Goal: Task Accomplishment & Management: Use online tool/utility

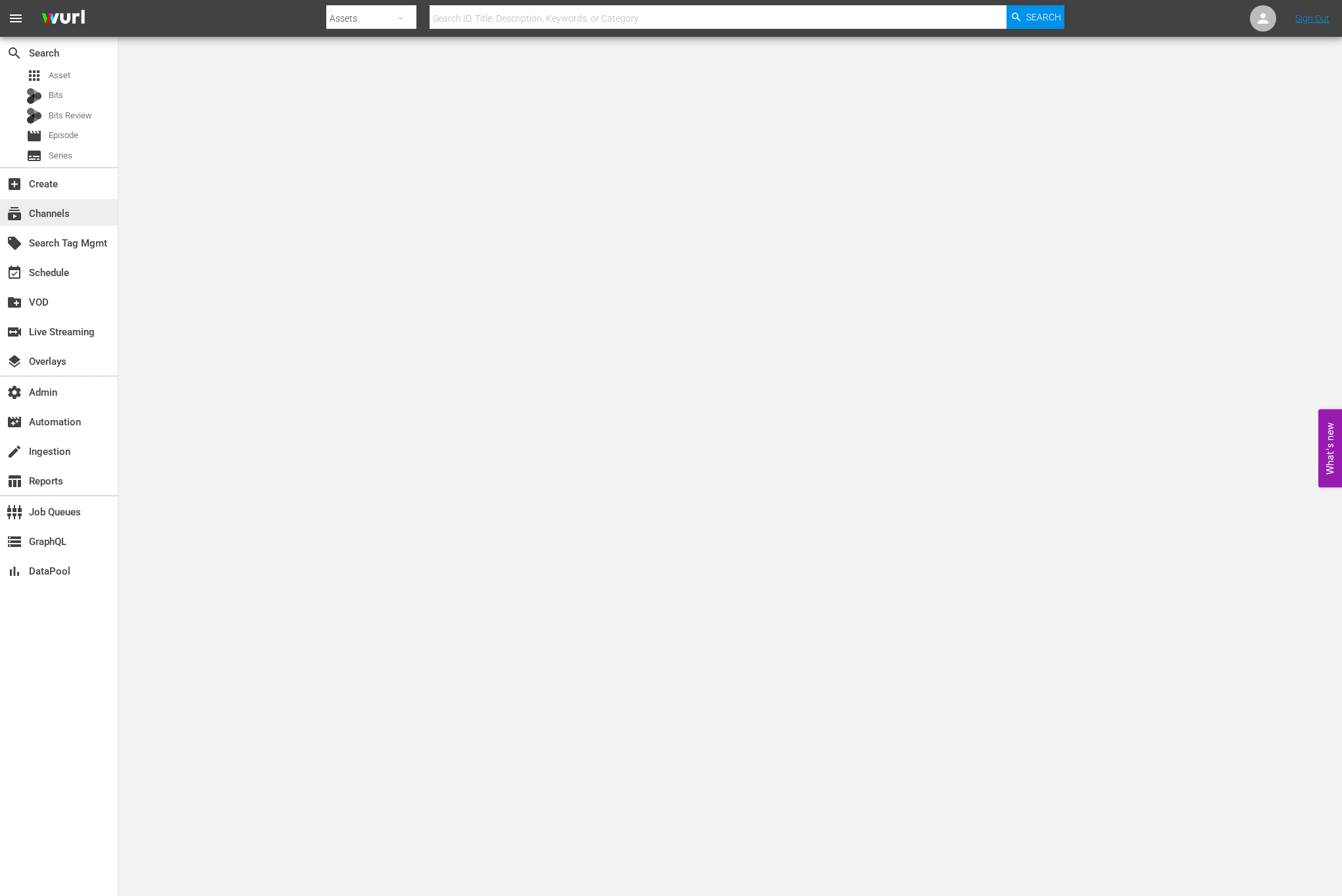
click at [57, 212] on div "subscriptions Channels" at bounding box center [37, 211] width 74 height 12
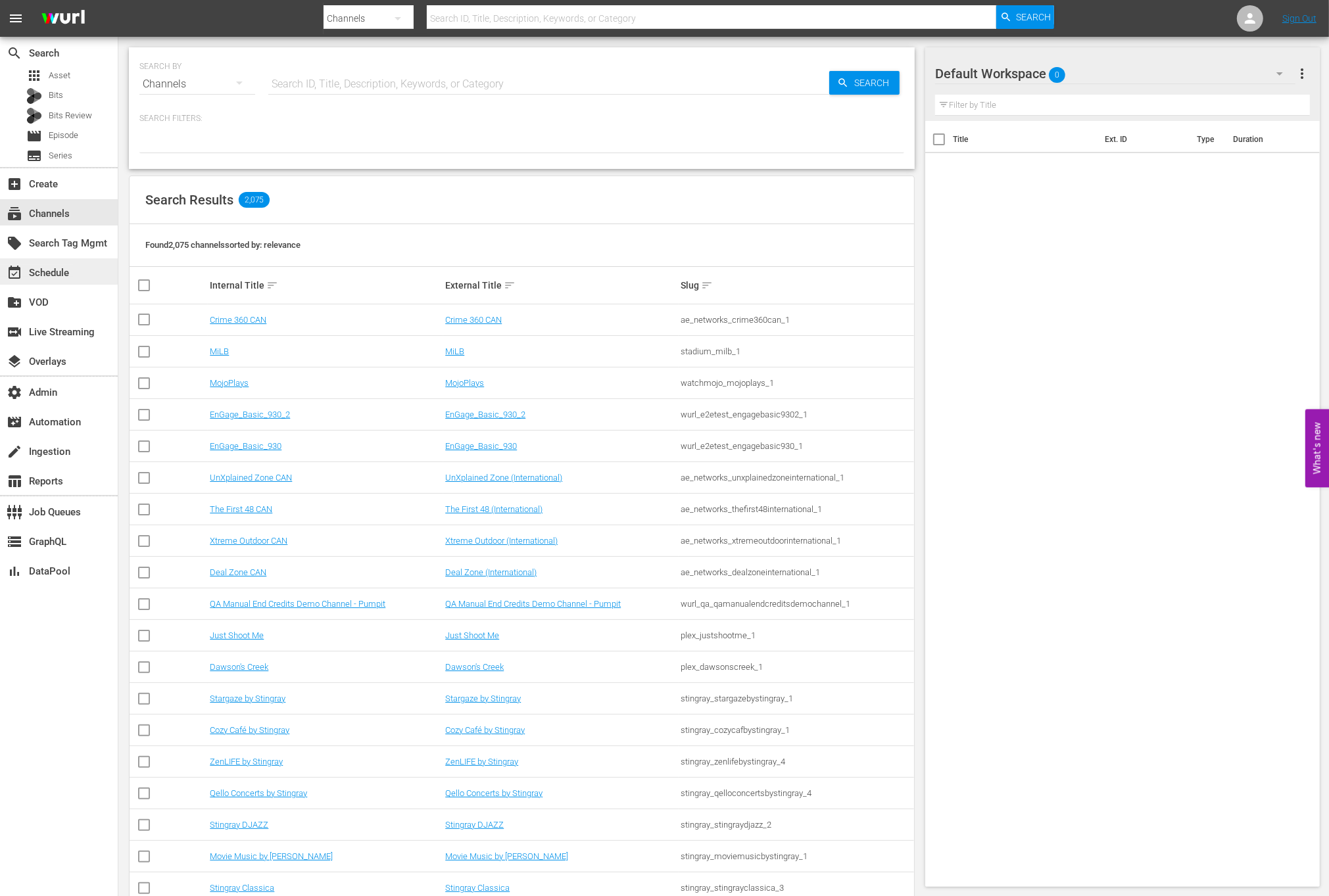
click at [60, 272] on div "event_available Schedule" at bounding box center [37, 271] width 74 height 12
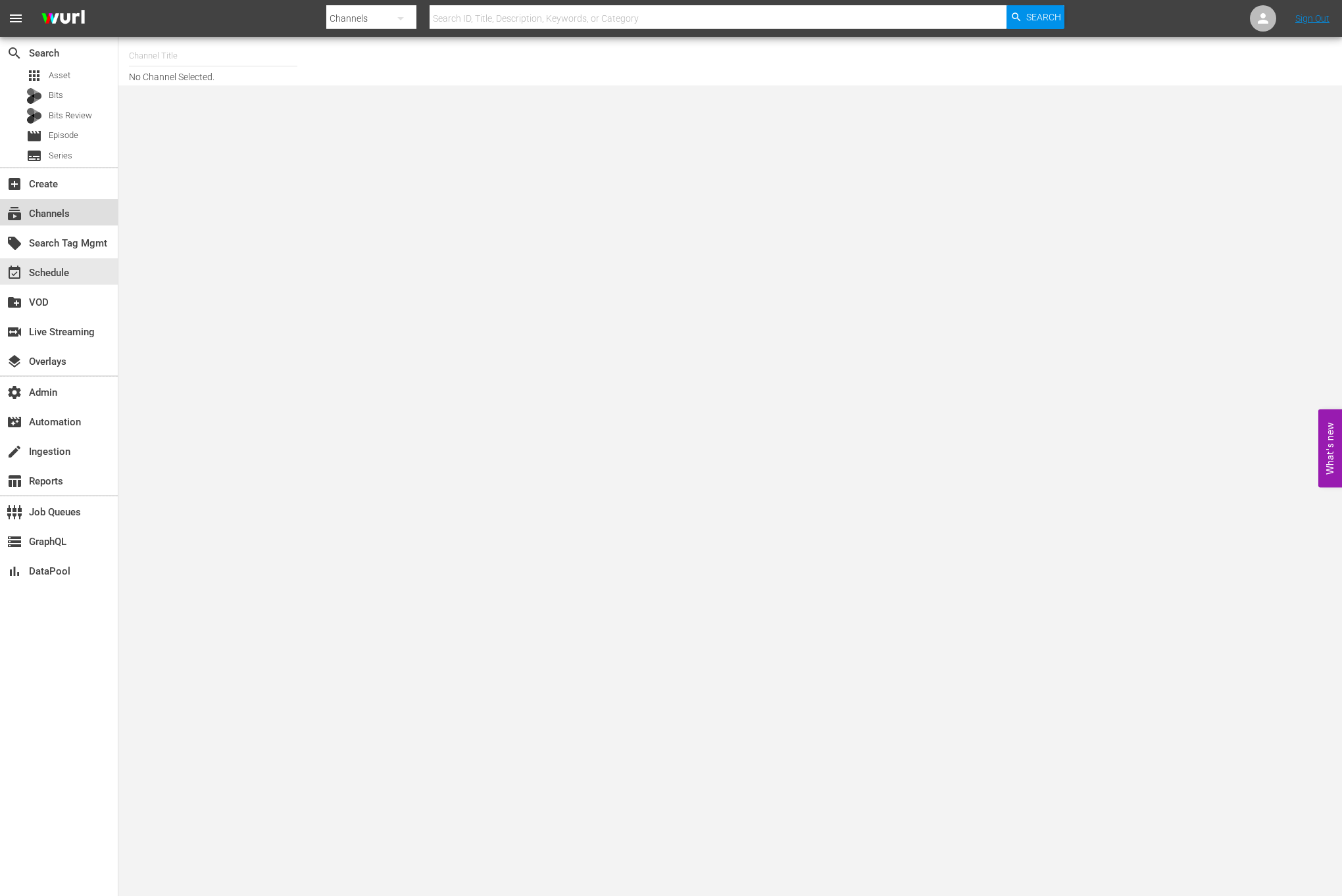
click at [62, 215] on div "subscriptions Channels" at bounding box center [37, 211] width 74 height 12
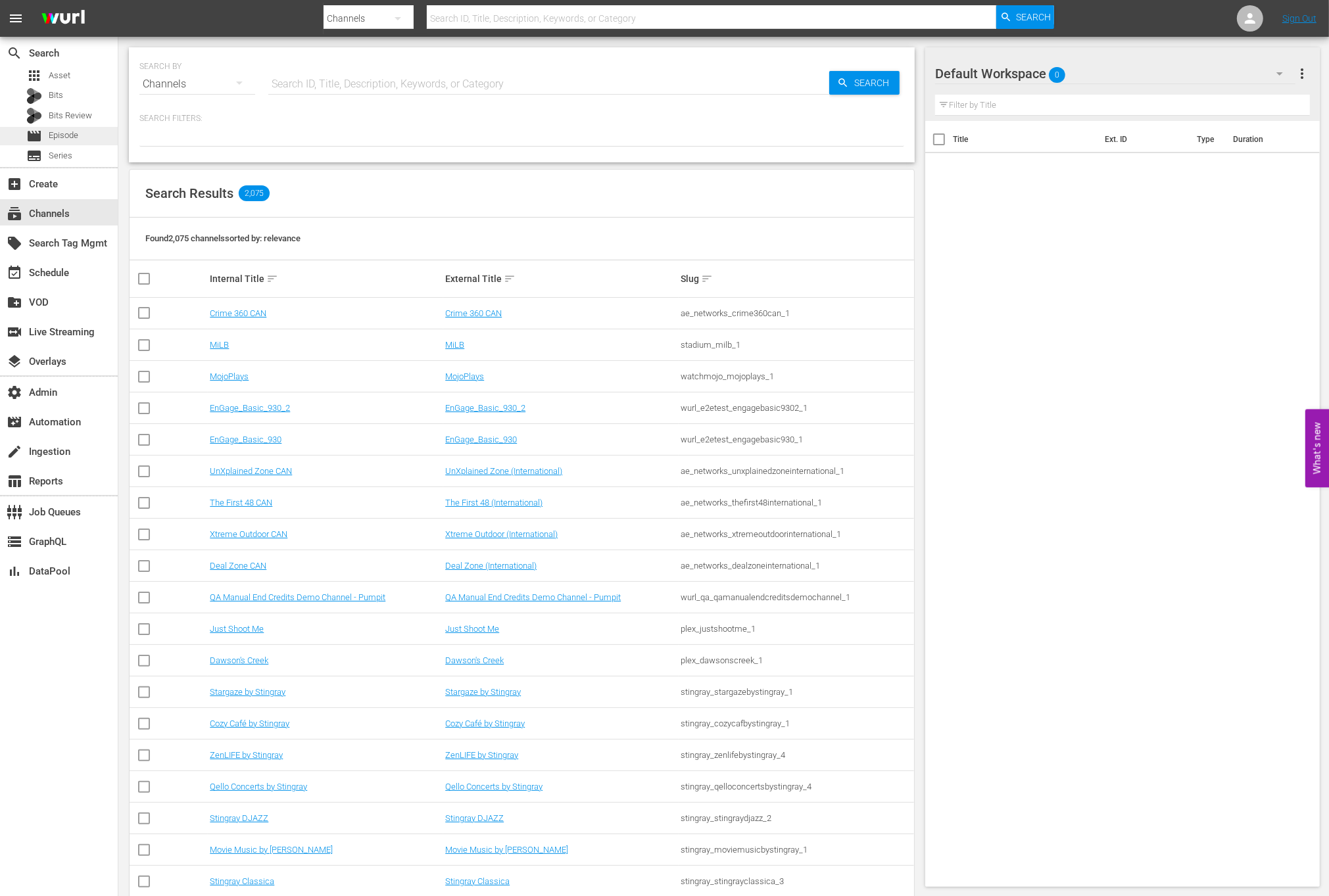
click at [75, 140] on span "Episode" at bounding box center [64, 135] width 30 height 13
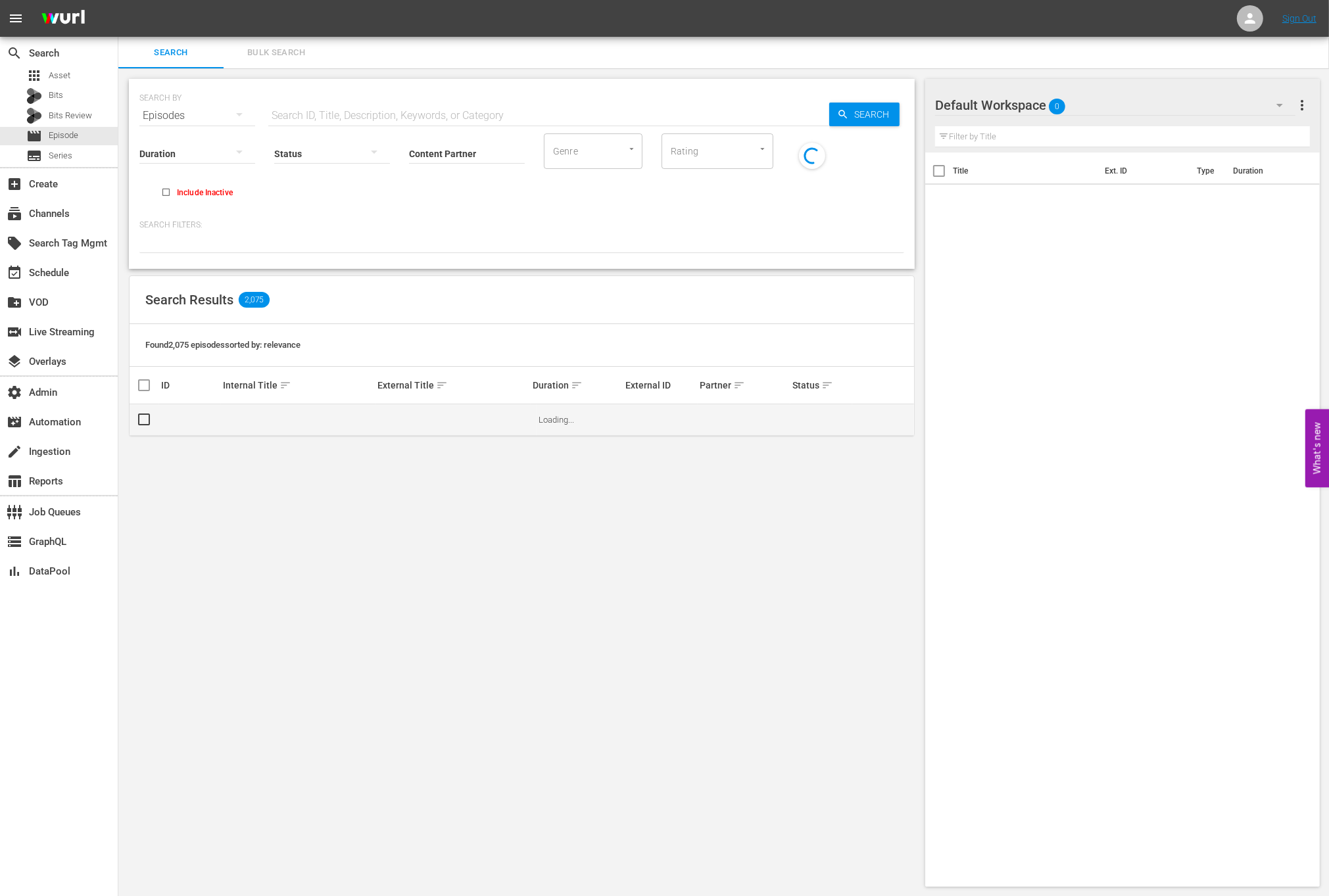
scroll to position [1, 0]
click at [526, 314] on div "Search Results 2,075" at bounding box center [522, 299] width 784 height 48
click at [87, 132] on div "movie Episode" at bounding box center [59, 135] width 118 height 18
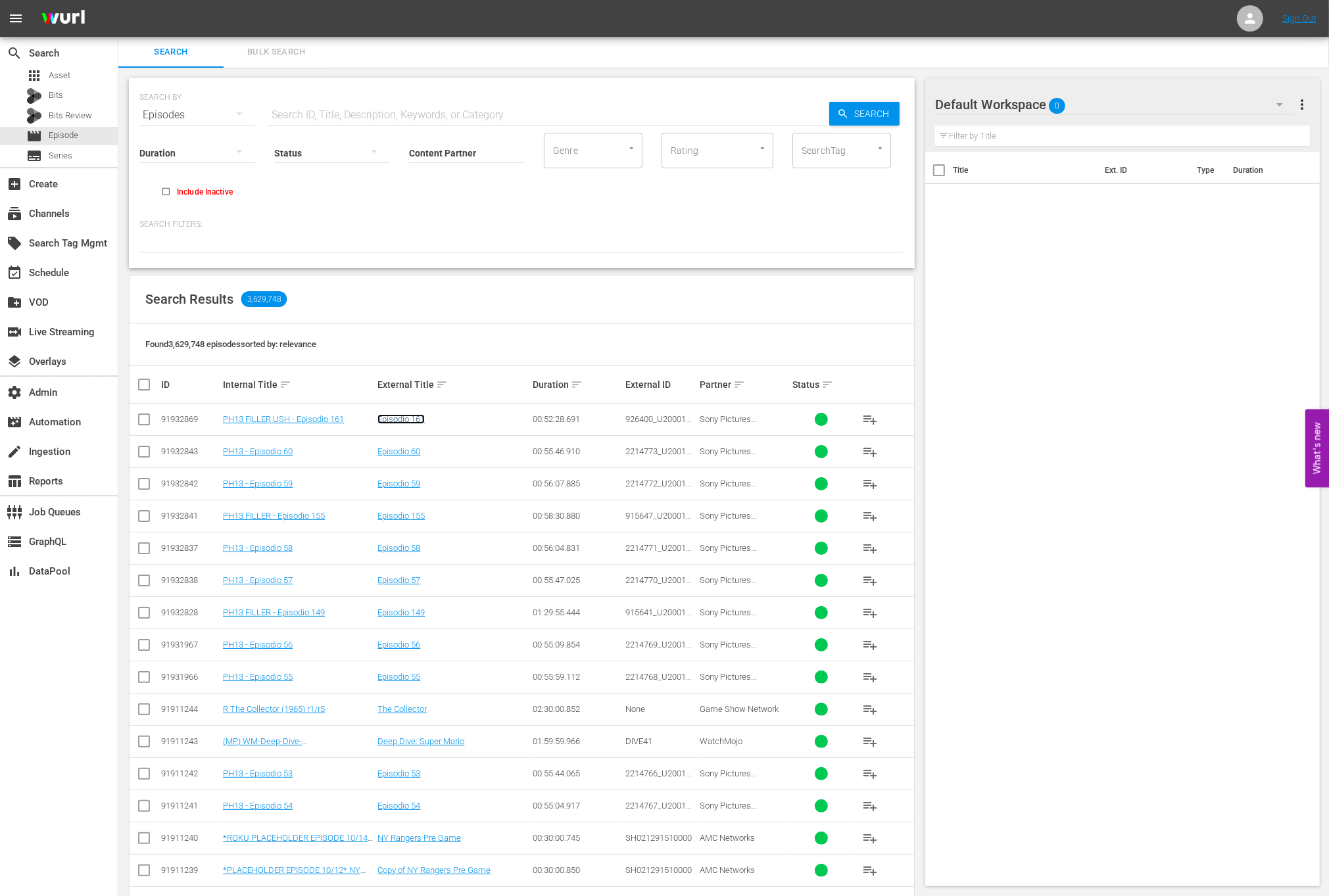
click at [393, 420] on link "Episodio 161" at bounding box center [401, 419] width 47 height 10
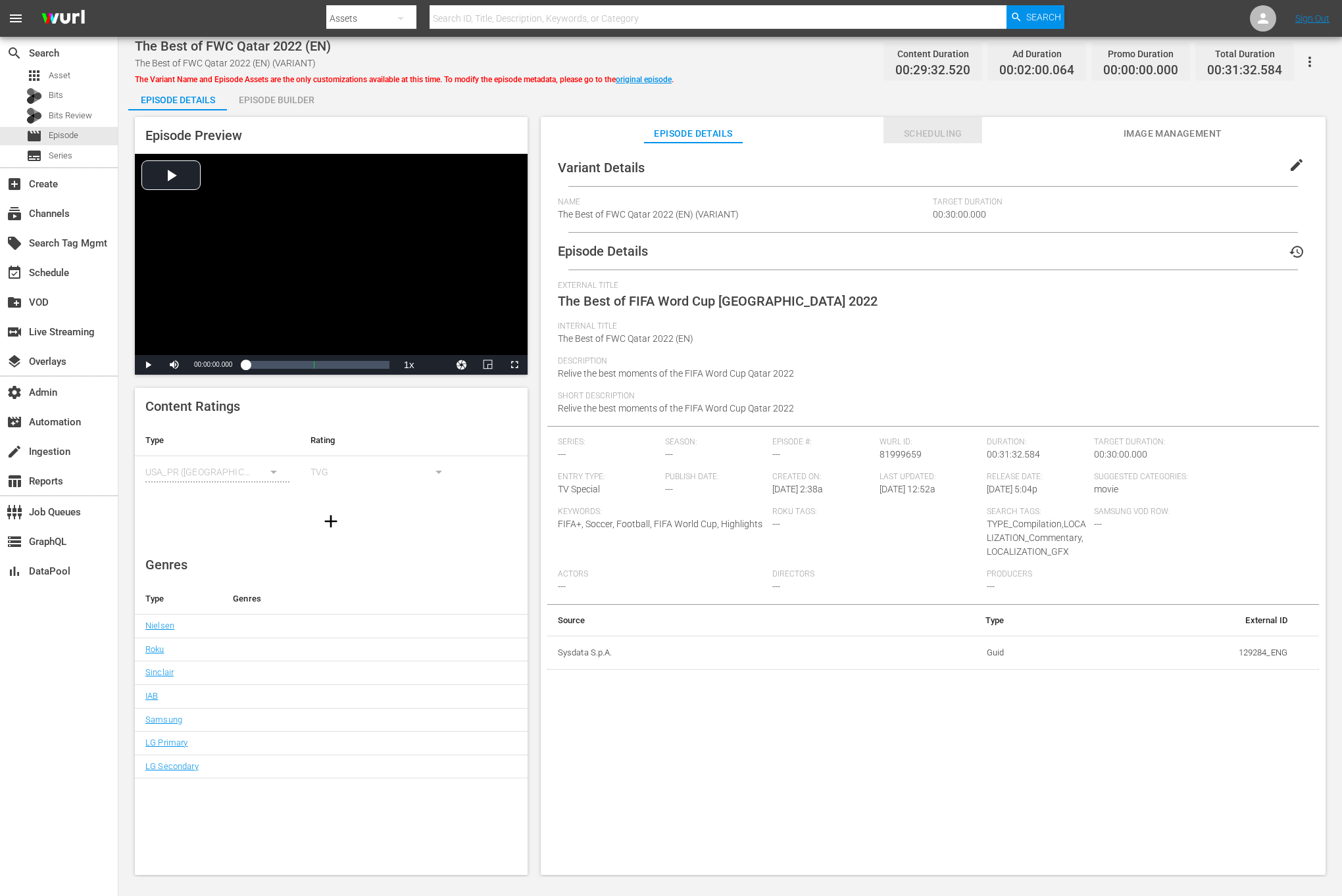
click at [943, 138] on span "Scheduling" at bounding box center [932, 134] width 98 height 17
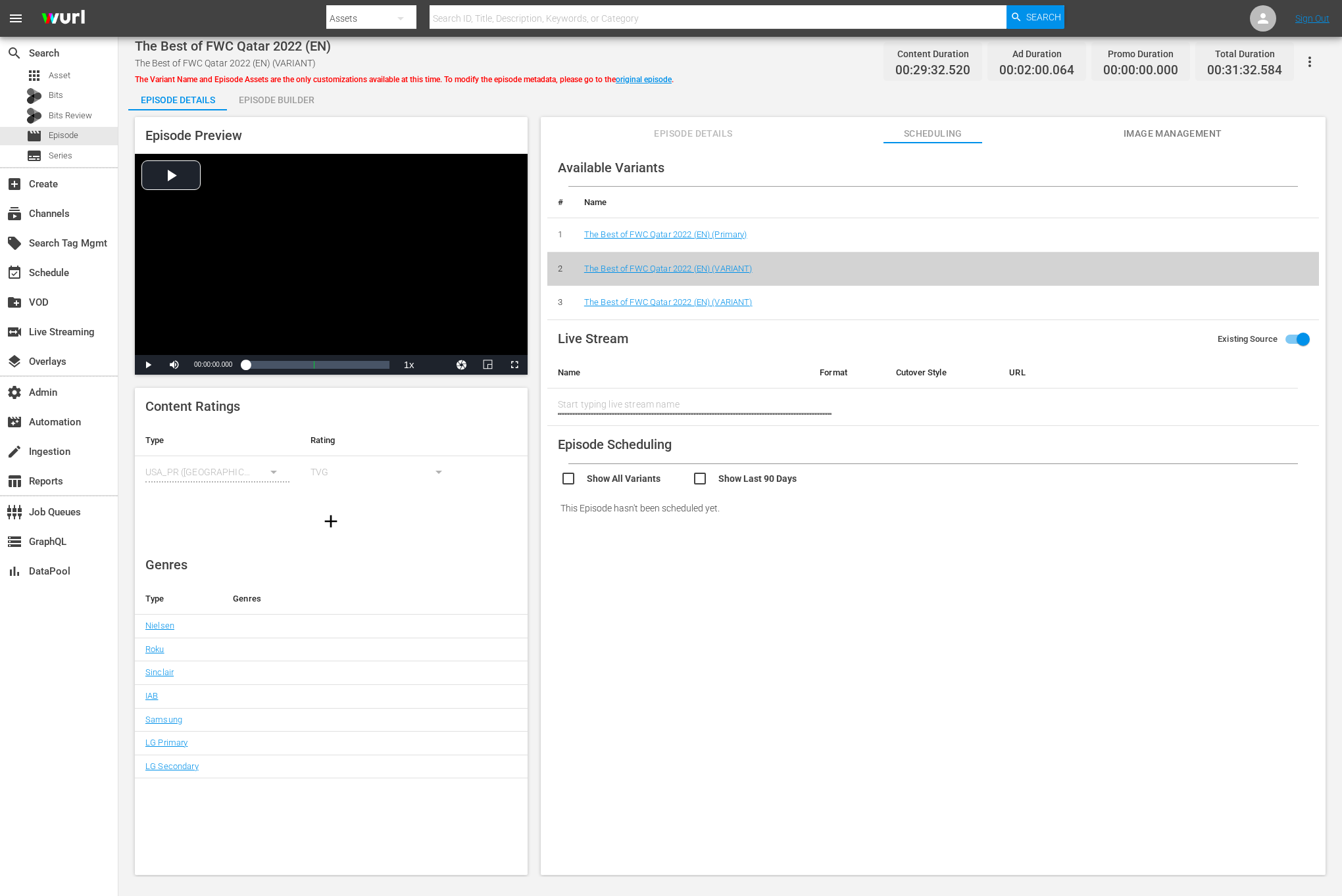
click at [699, 140] on span "Episode Details" at bounding box center [693, 134] width 98 height 17
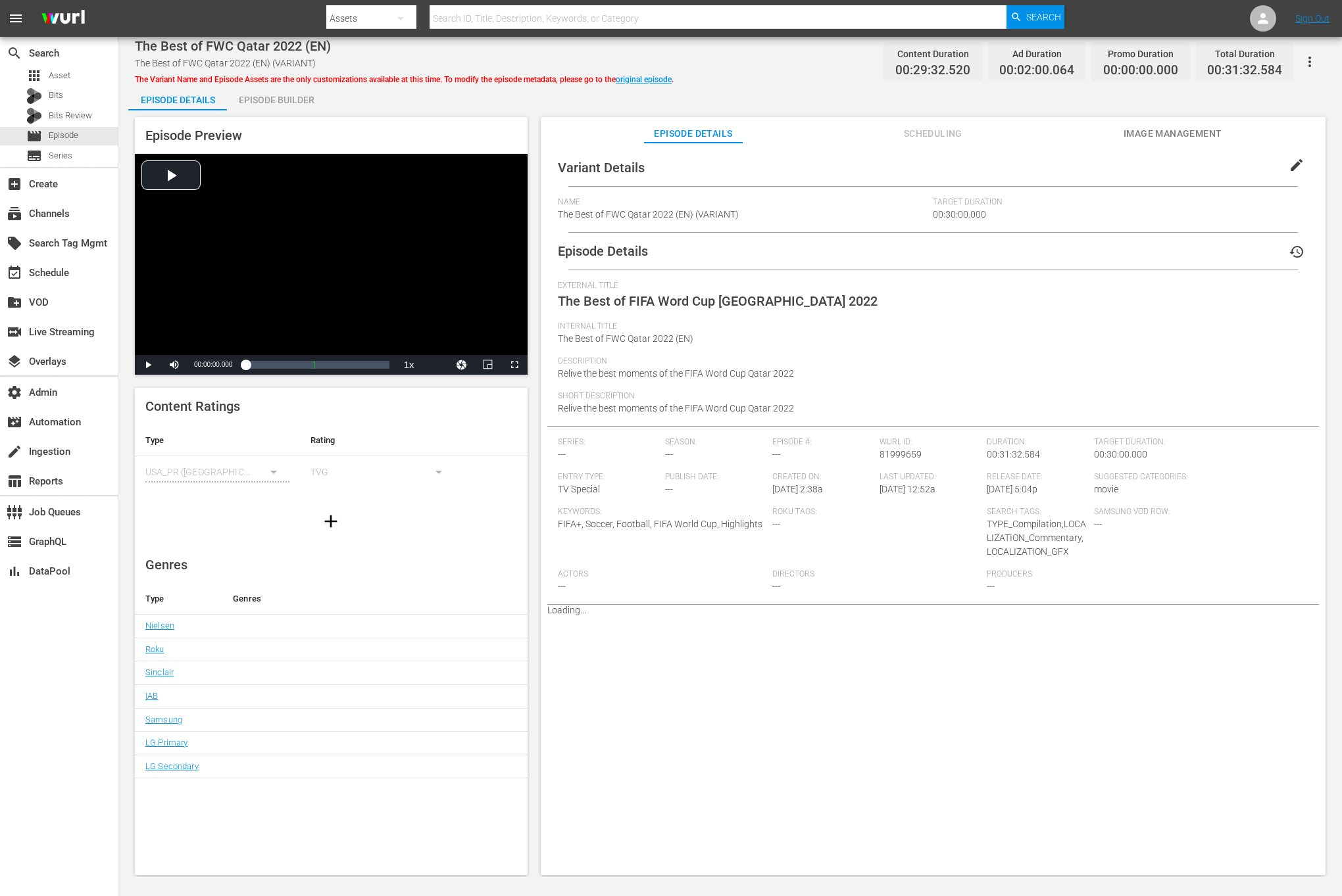
click at [932, 133] on span "Scheduling" at bounding box center [932, 134] width 98 height 17
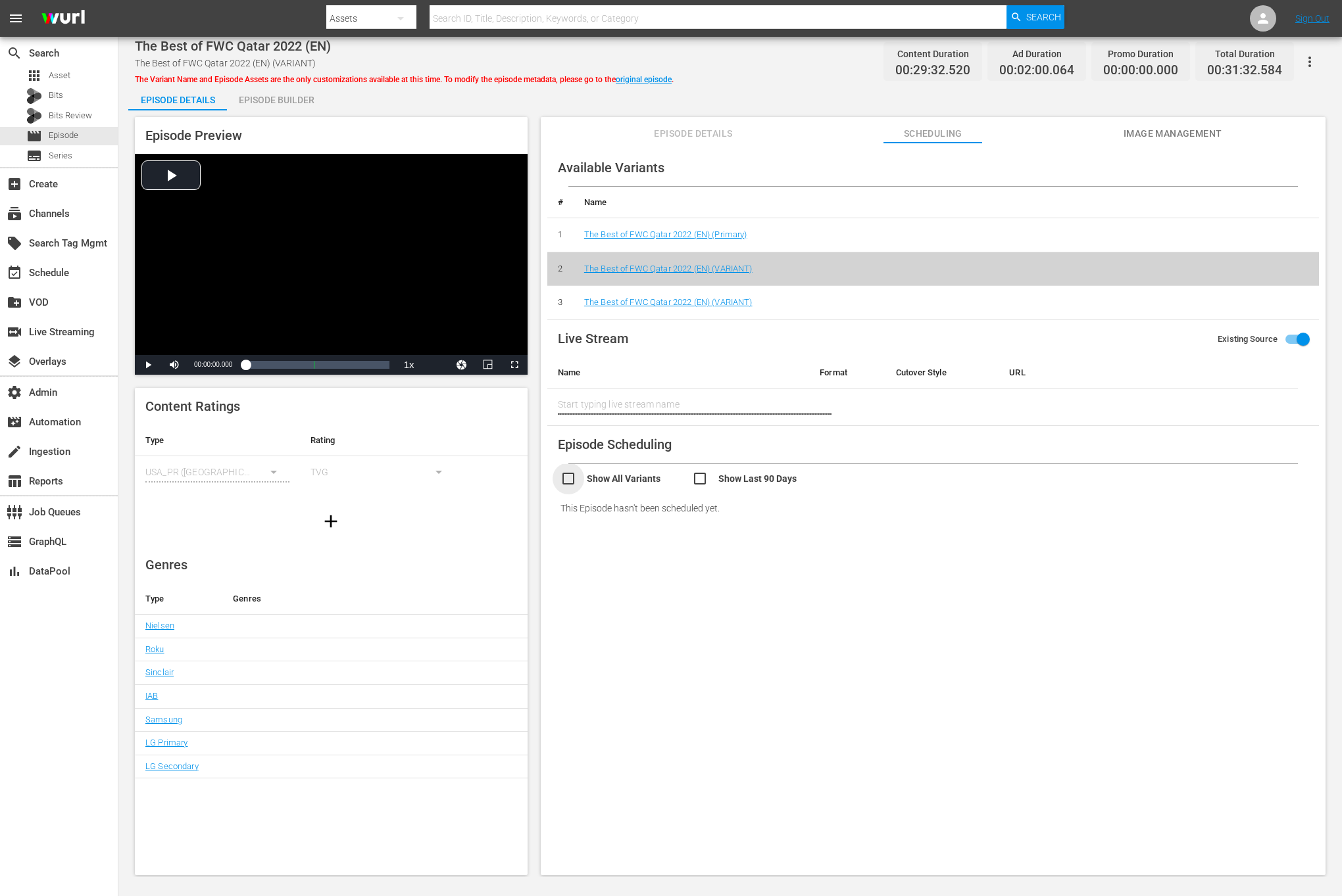
click at [565, 480] on input "checkbox" at bounding box center [626, 480] width 132 height 19
checkbox input "true"
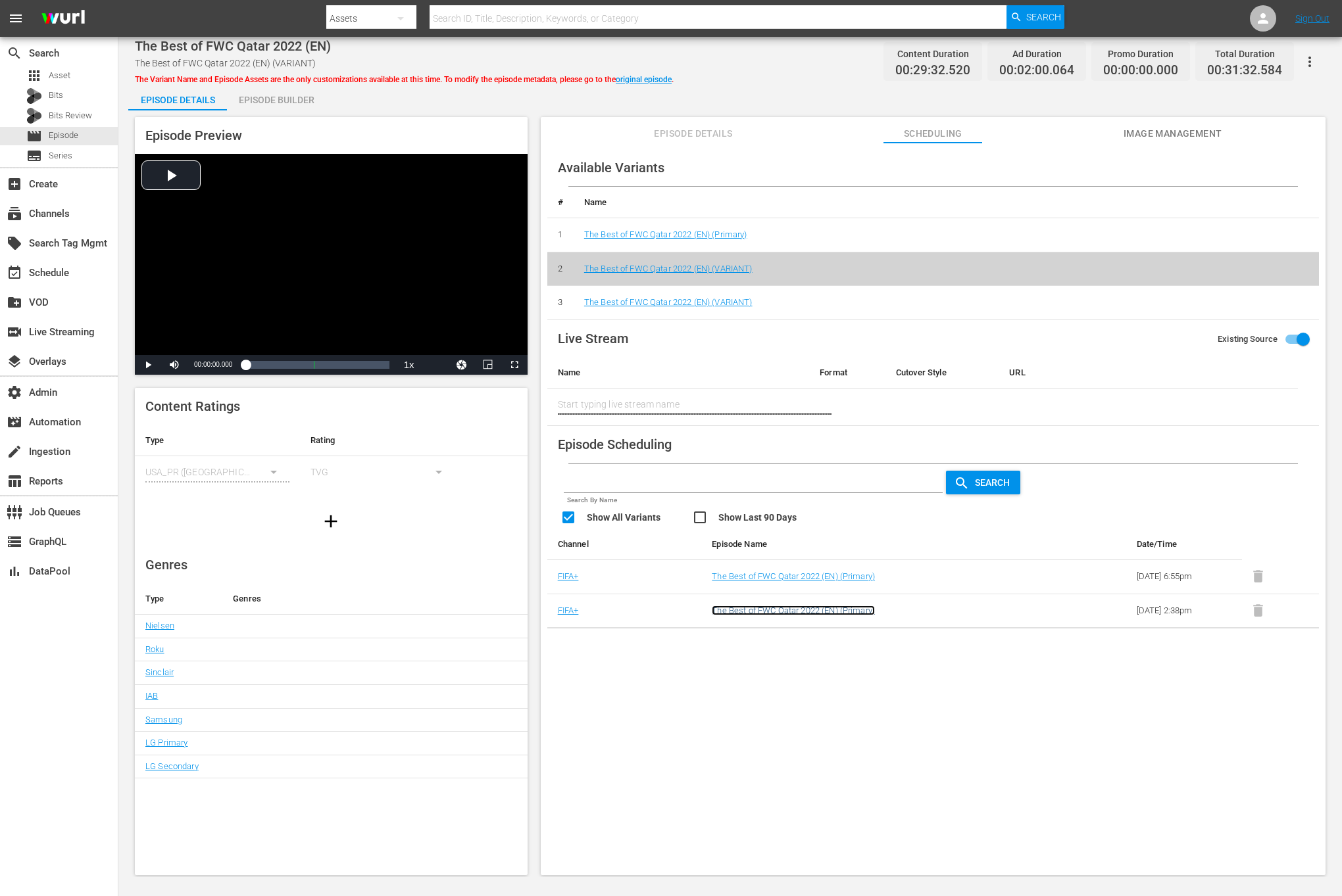
click at [721, 610] on link "The Best of FWC Qatar 2022 (EN) (Primary)" at bounding box center [793, 610] width 163 height 10
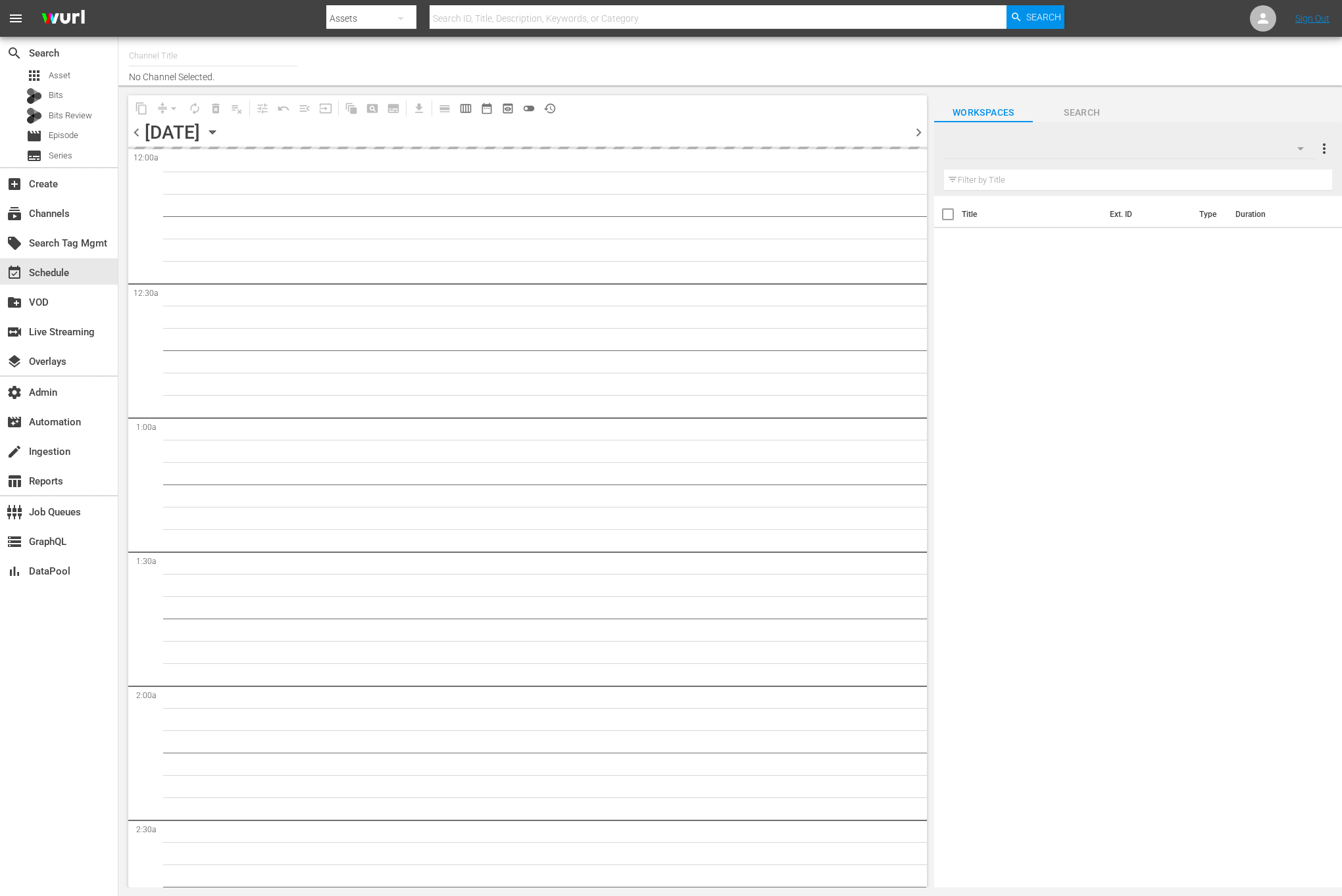
type input "FIFA+ English Global (1781)"
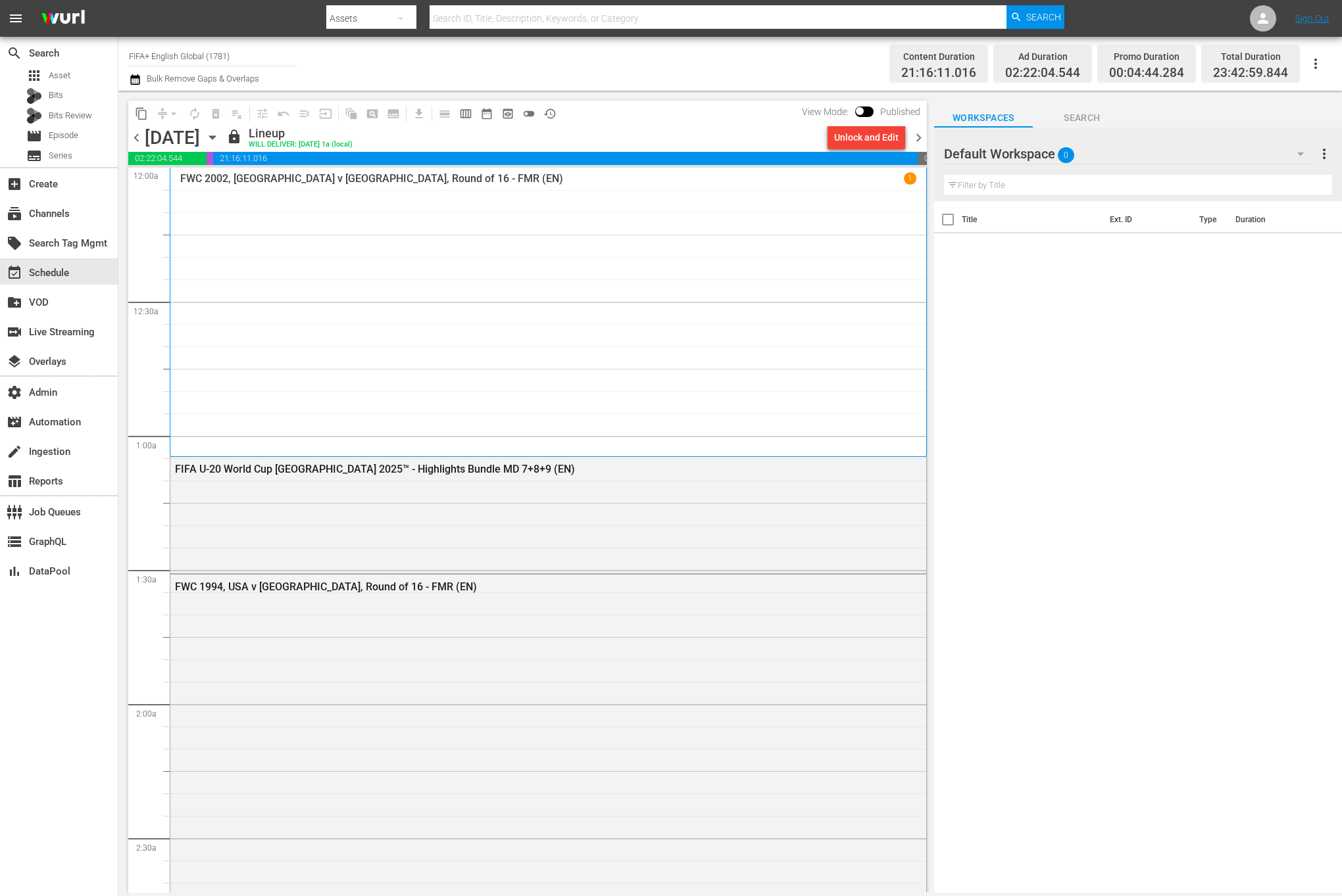
scroll to position [3578, 0]
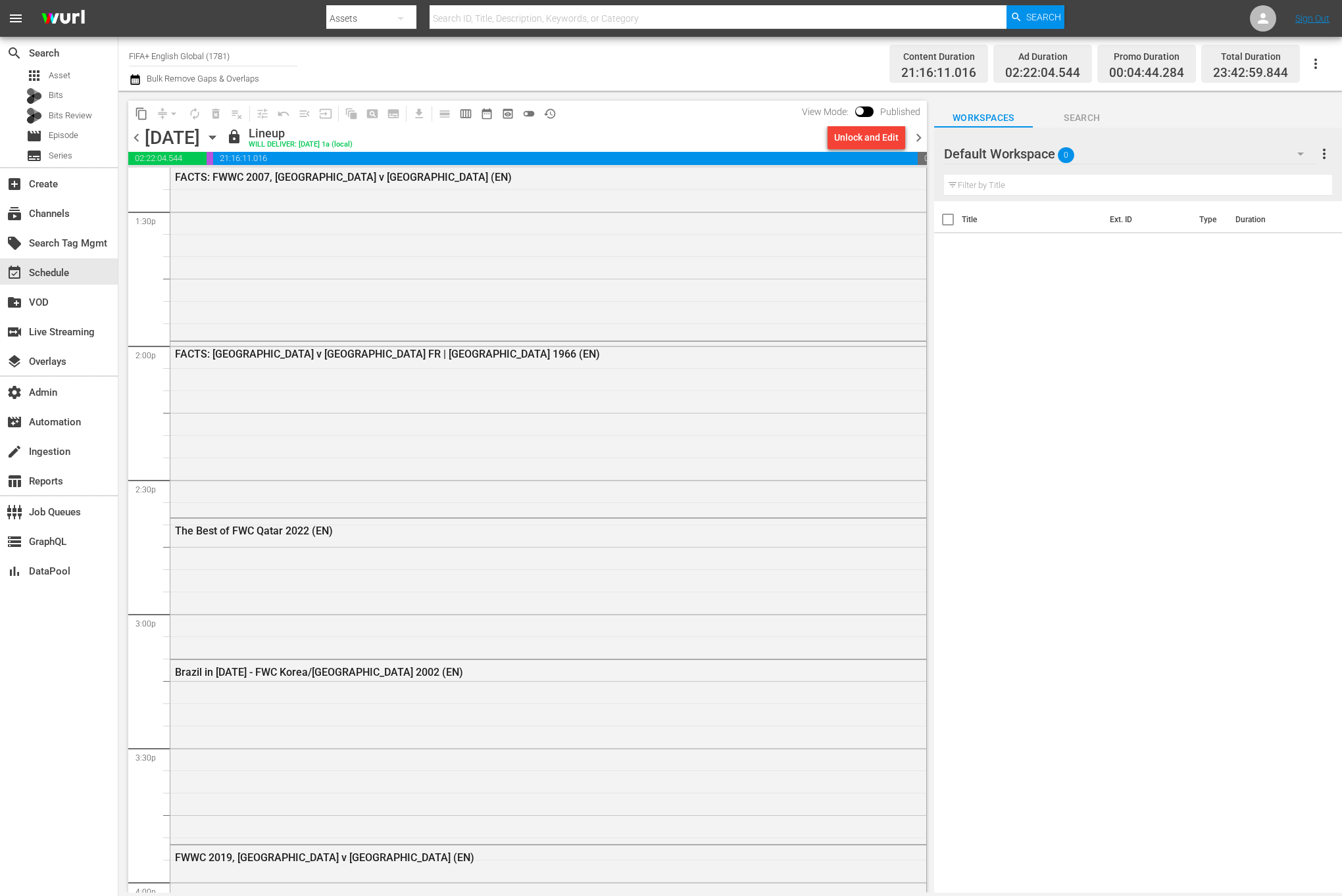
click at [525, 549] on div "The Best of FWC Qatar 2022 (EN)" at bounding box center [548, 587] width 756 height 138
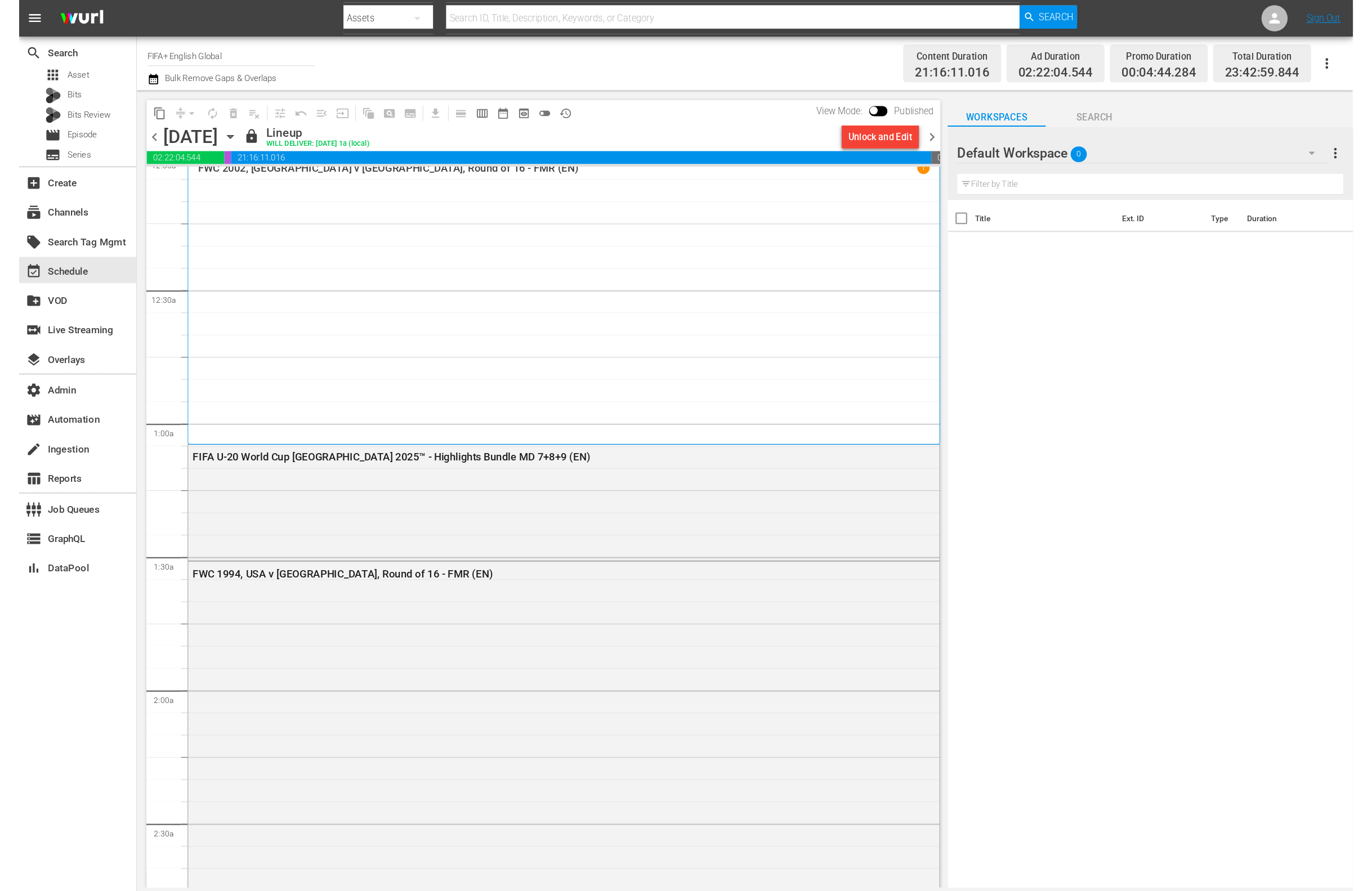
scroll to position [3063, 0]
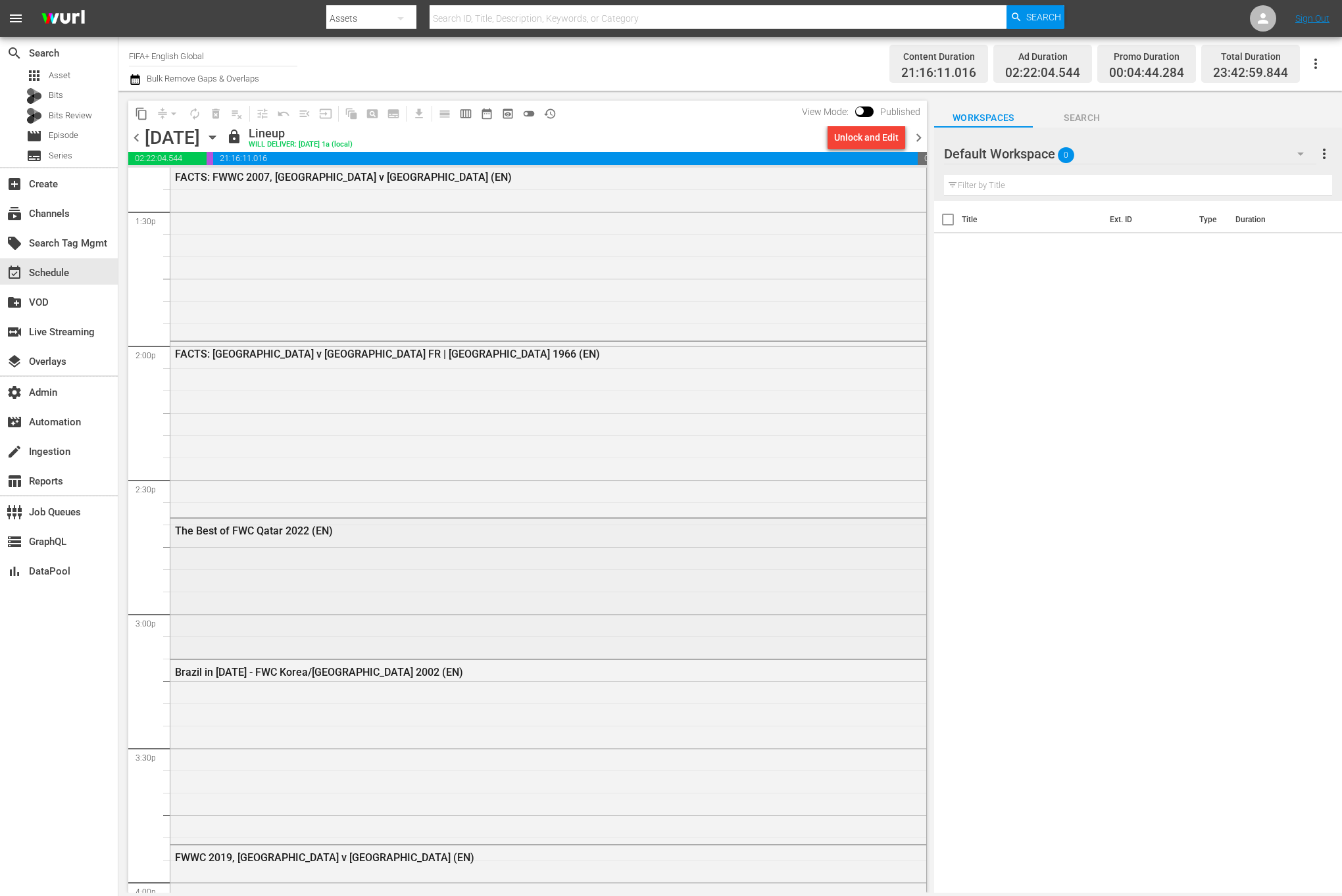
click at [657, 570] on div "The Best of FWC Qatar 2022 (EN)" at bounding box center [548, 587] width 756 height 138
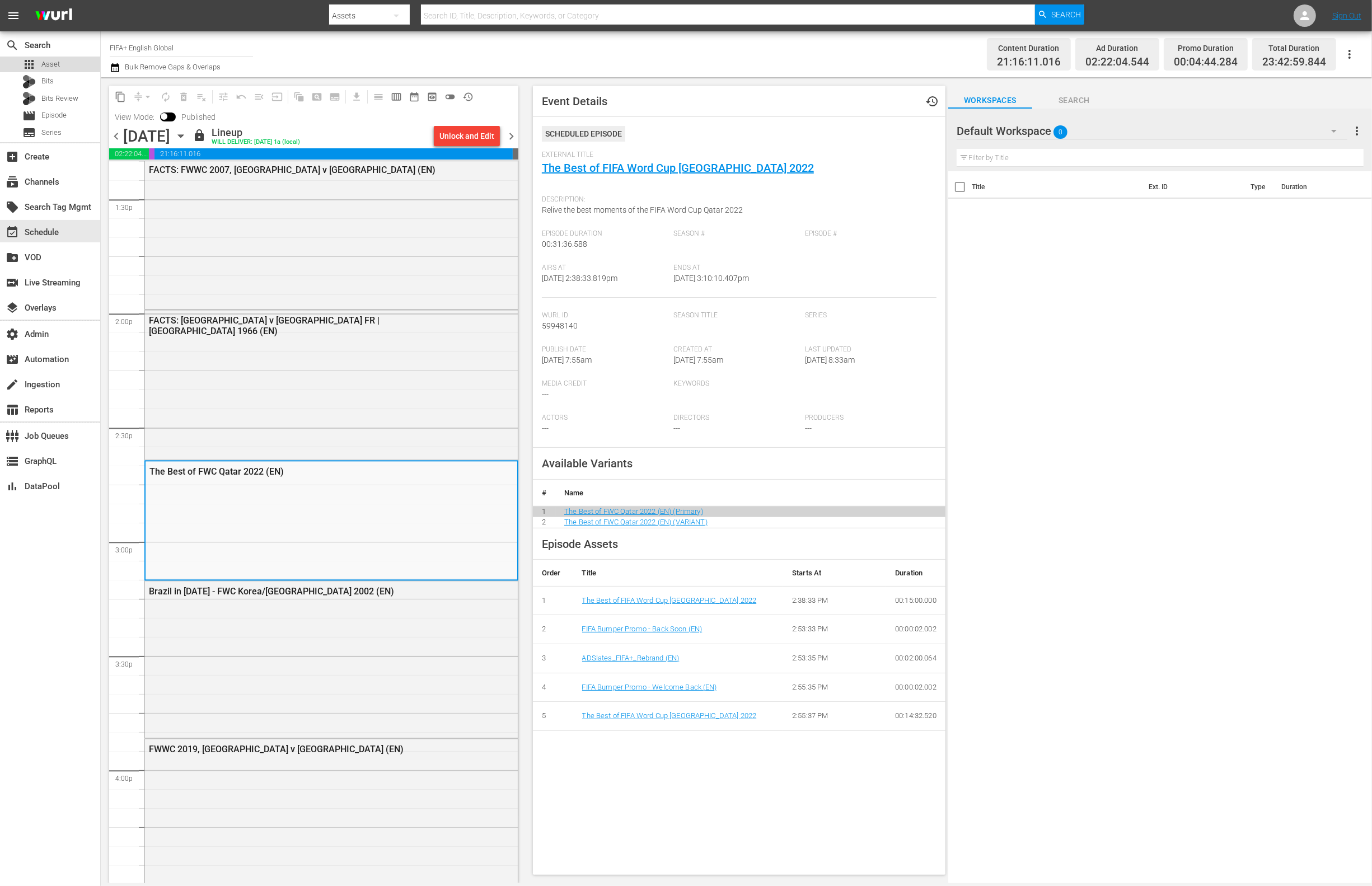
click at [56, 64] on span "Asset" at bounding box center [51, 64] width 19 height 11
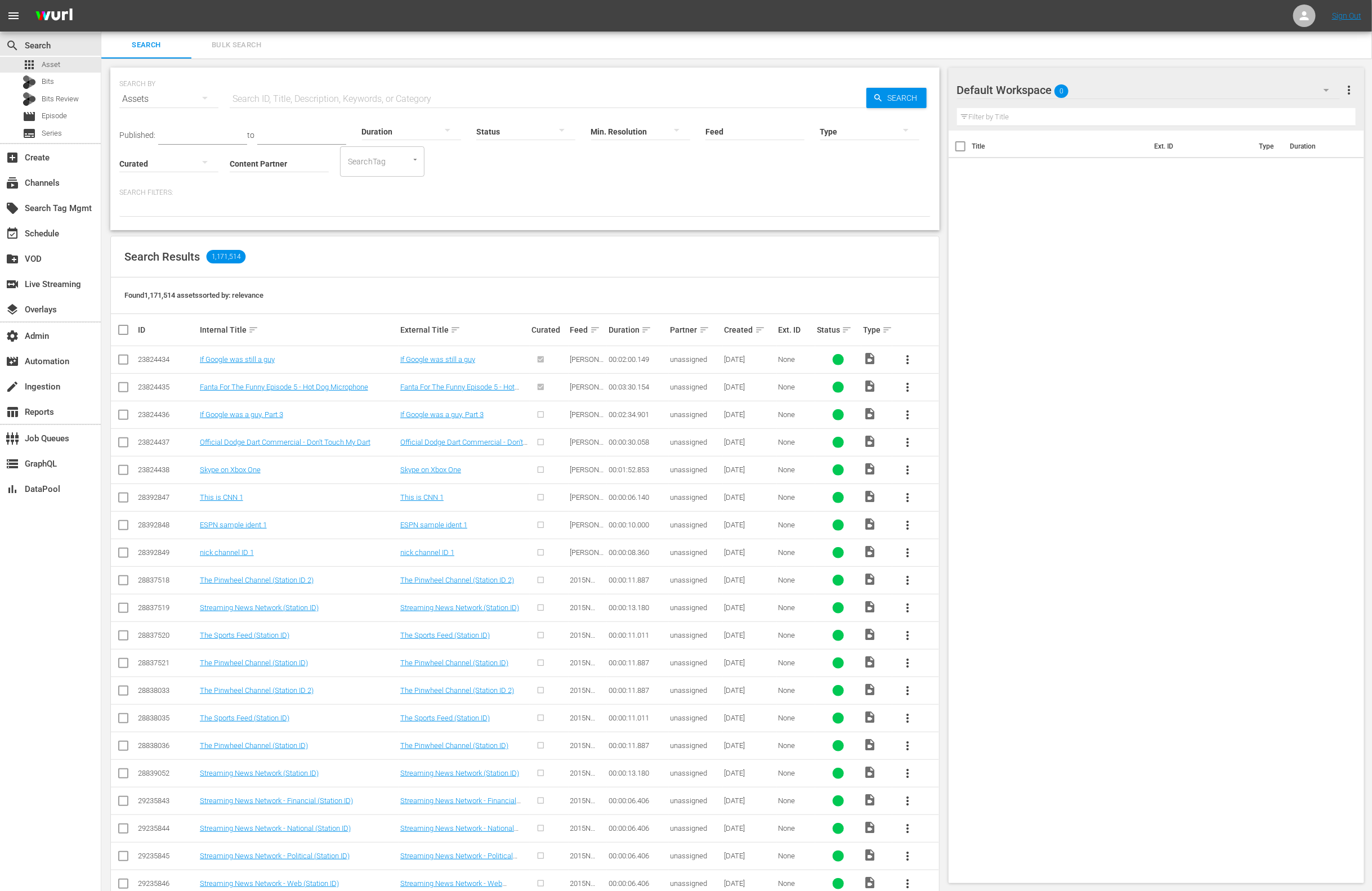
click at [282, 94] on input "text" at bounding box center [548, 99] width 637 height 27
paste input "Where’s Lil’ [PERSON_NAME]"
type input "Where’s Lil’ [PERSON_NAME]"
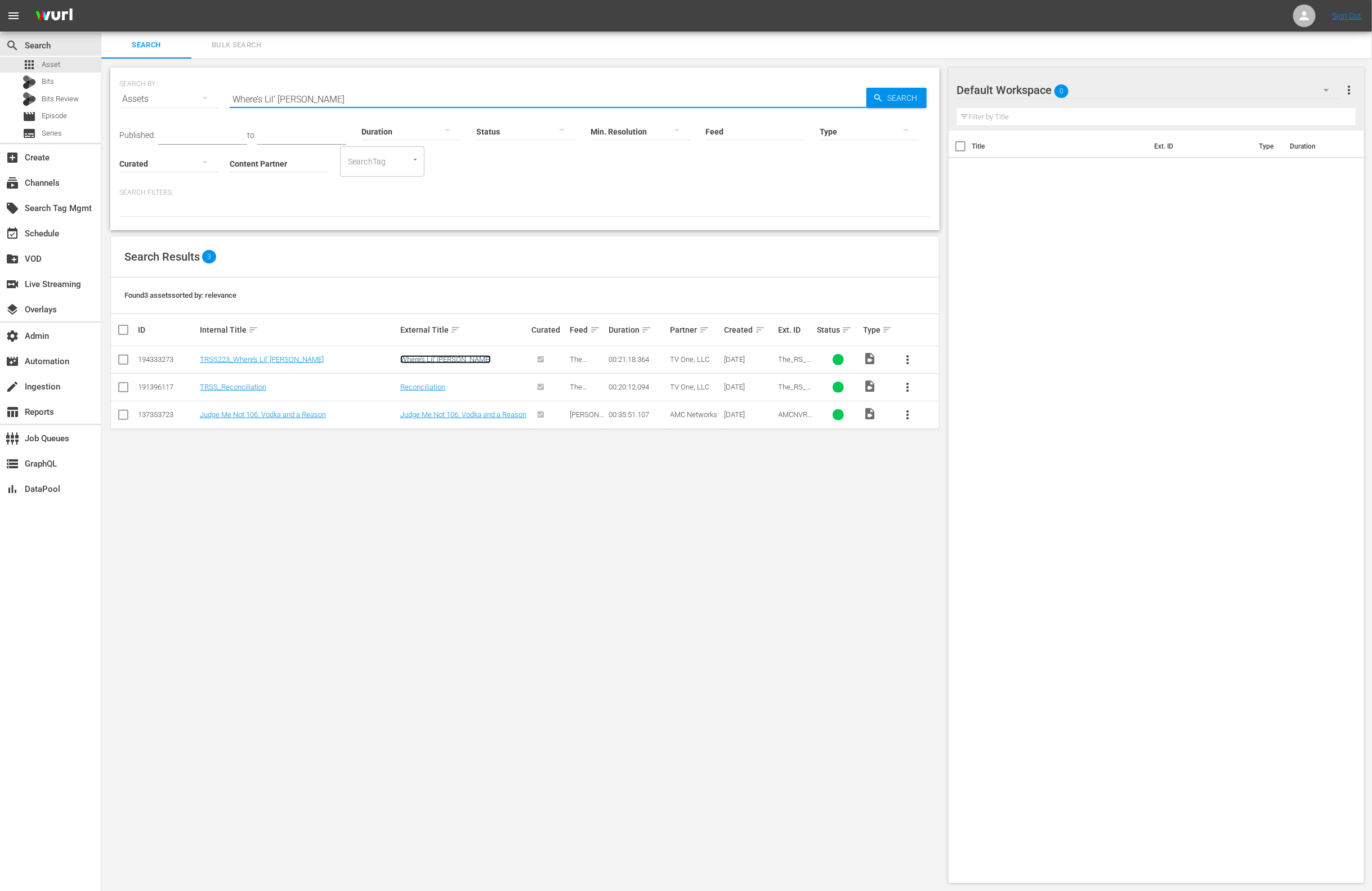
click at [442, 360] on link "Where’s Lil’ [PERSON_NAME]" at bounding box center [446, 359] width 90 height 9
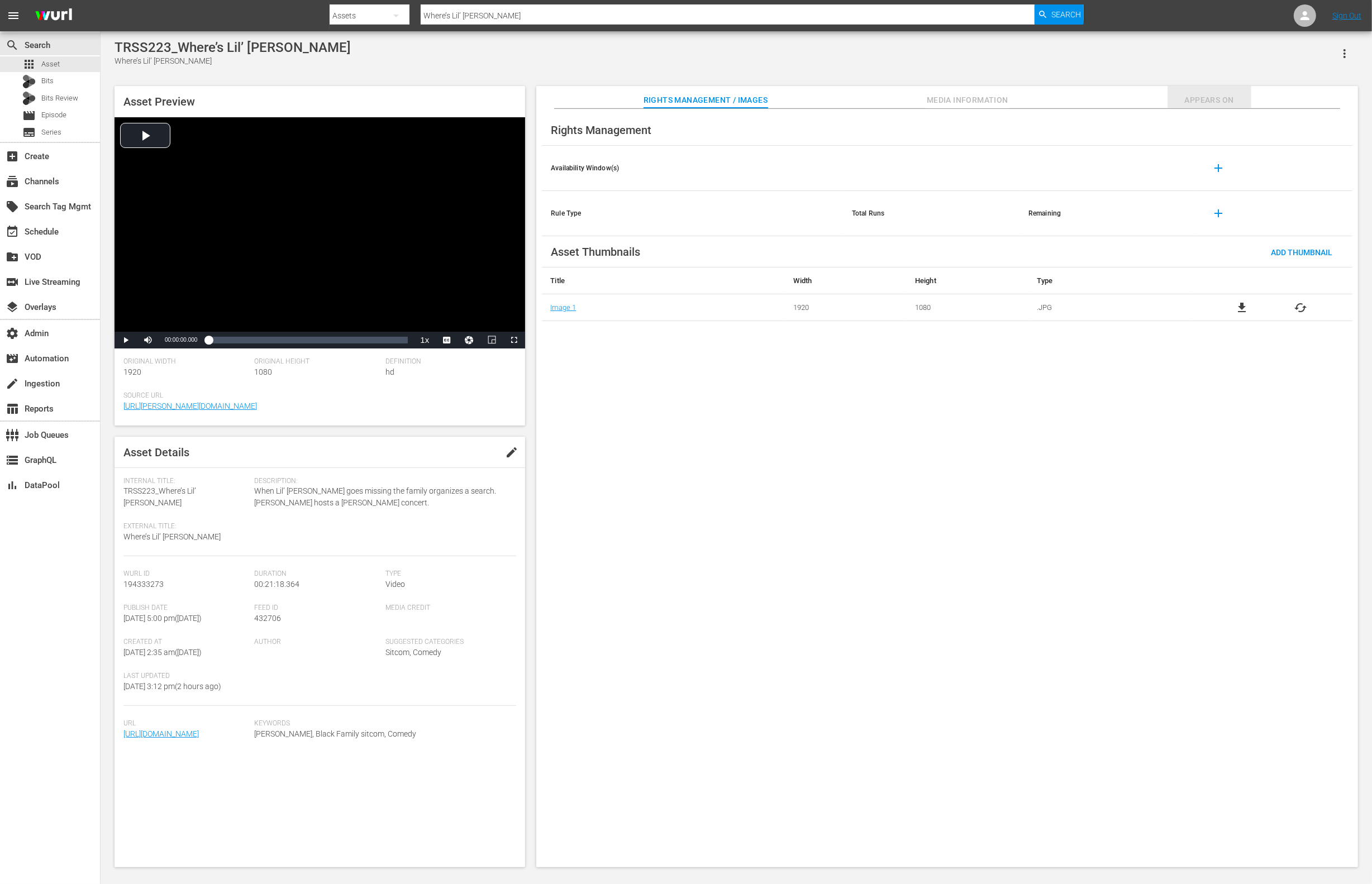
click at [1139, 104] on span "Appears On" at bounding box center [1209, 100] width 84 height 14
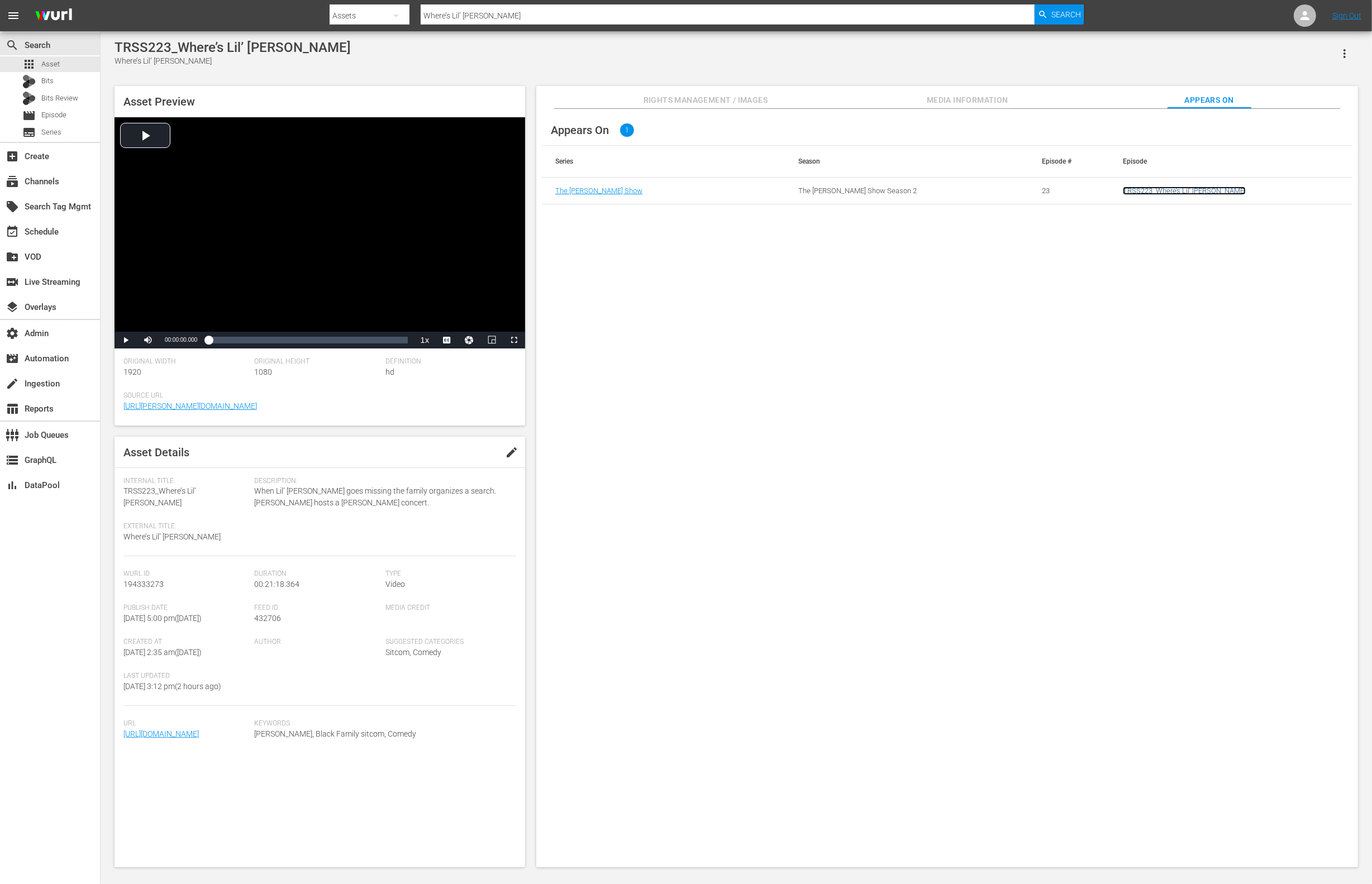
click at [1139, 191] on link "TRSS223_Where’s Lil’ [PERSON_NAME]" at bounding box center [1185, 191] width 123 height 9
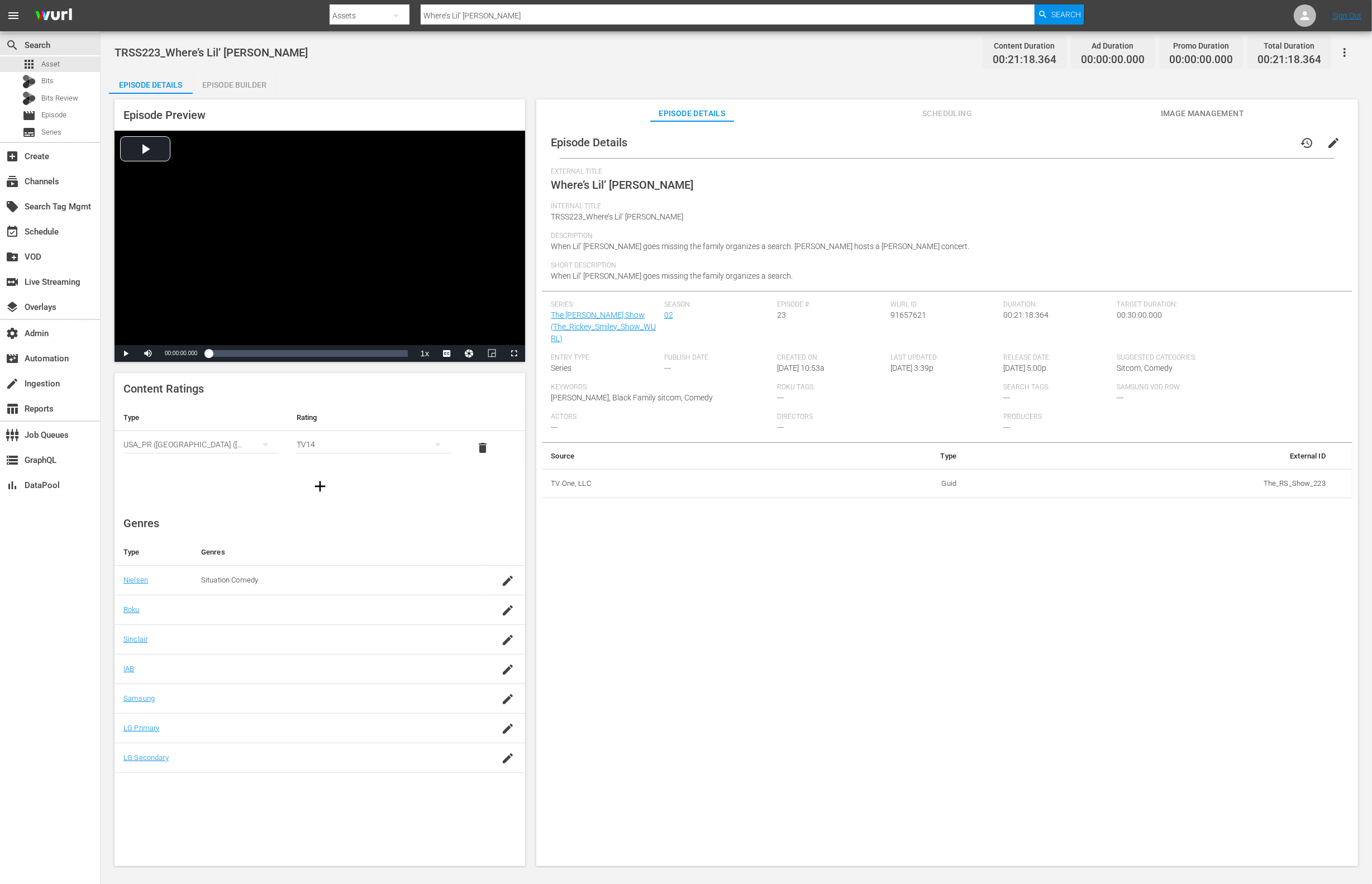
click at [900, 316] on span "91657621" at bounding box center [908, 314] width 35 height 9
copy span "91657621"
click at [219, 82] on div "Episode Builder" at bounding box center [234, 85] width 84 height 27
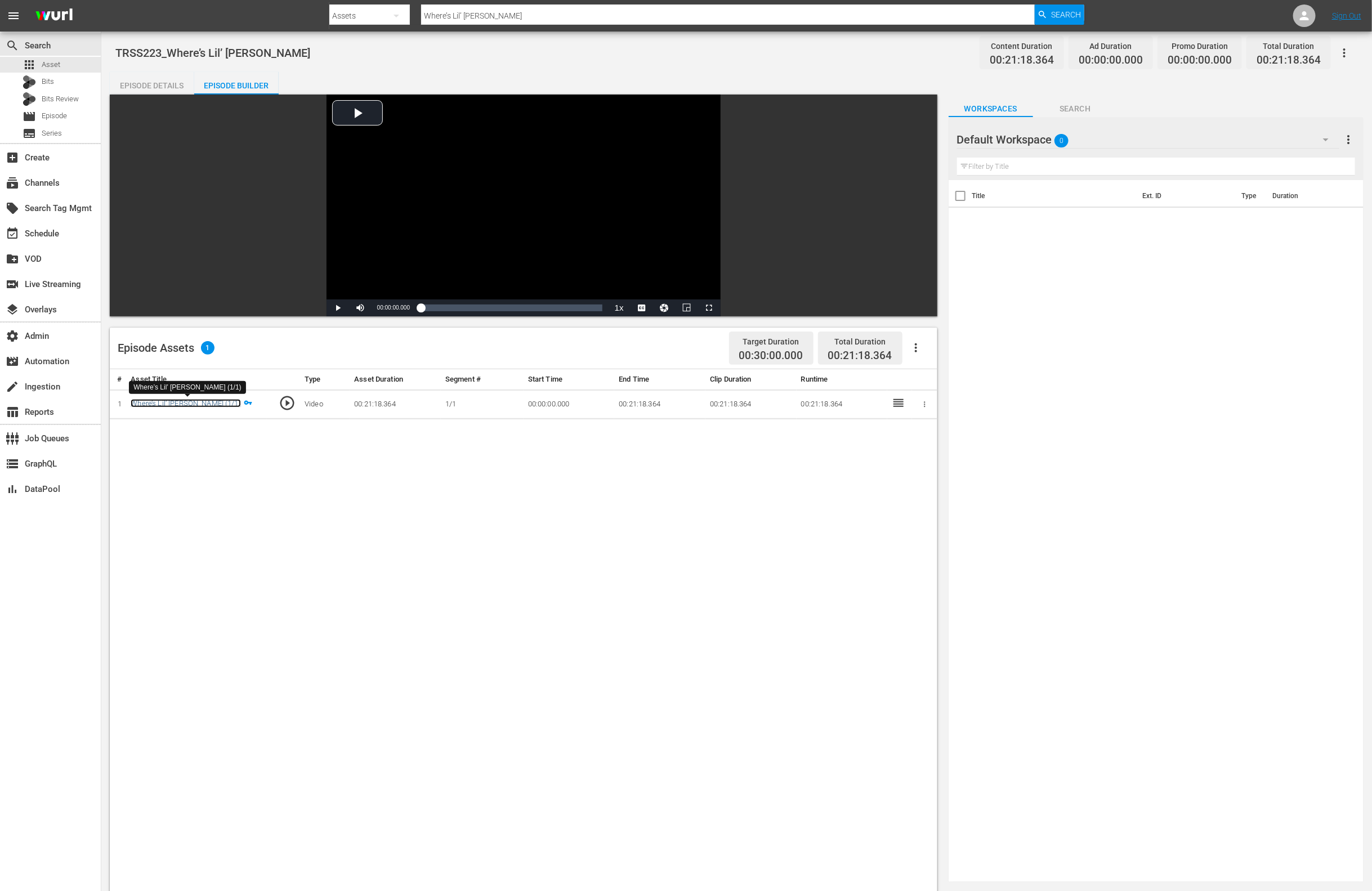
click at [189, 404] on link "Where’s Lil’ [PERSON_NAME] (1/1)" at bounding box center [185, 403] width 110 height 9
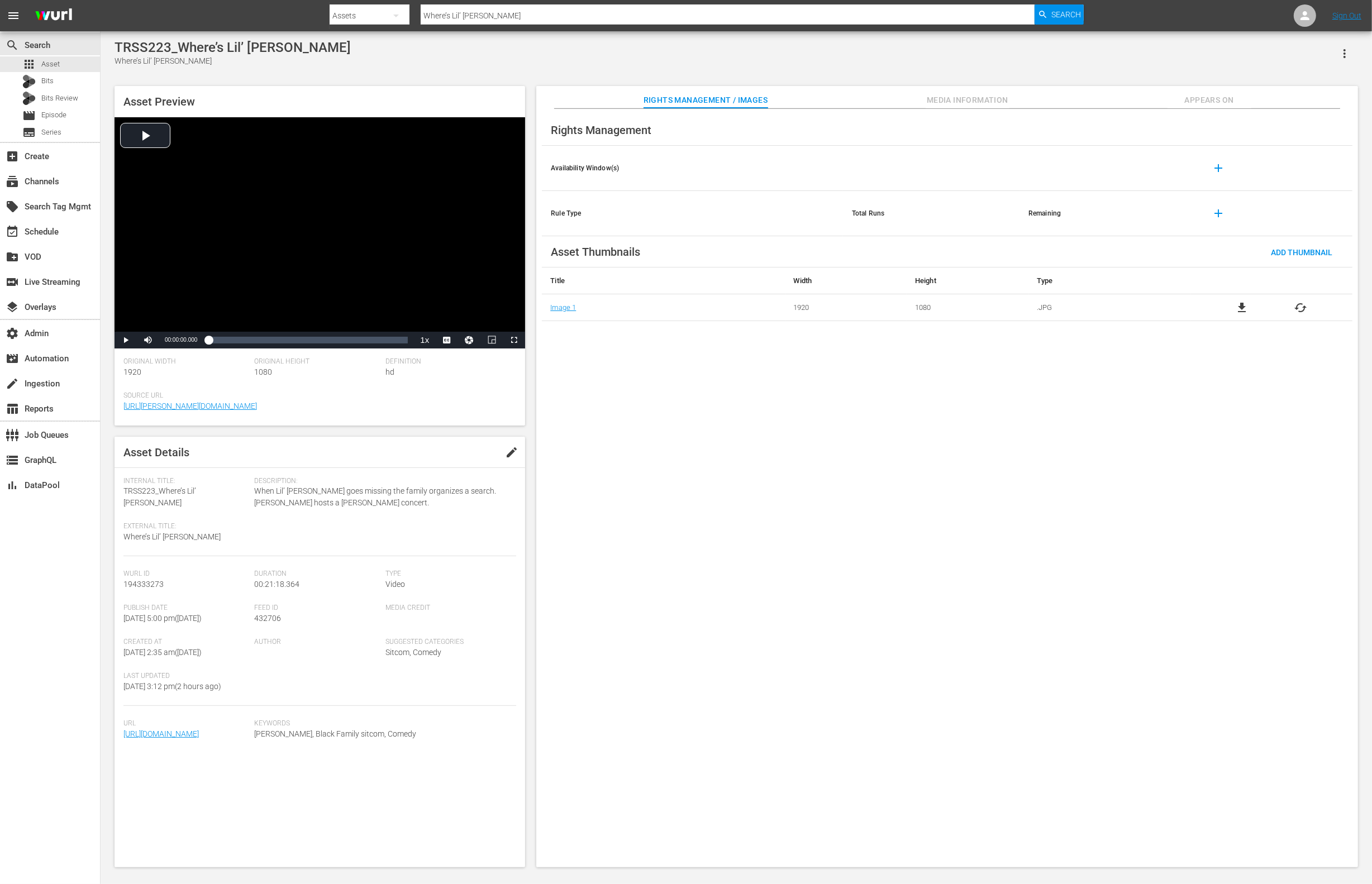
click at [272, 614] on span "432706" at bounding box center [268, 618] width 27 height 9
copy span "432706"
click at [73, 64] on div "apps Asset" at bounding box center [50, 64] width 100 height 15
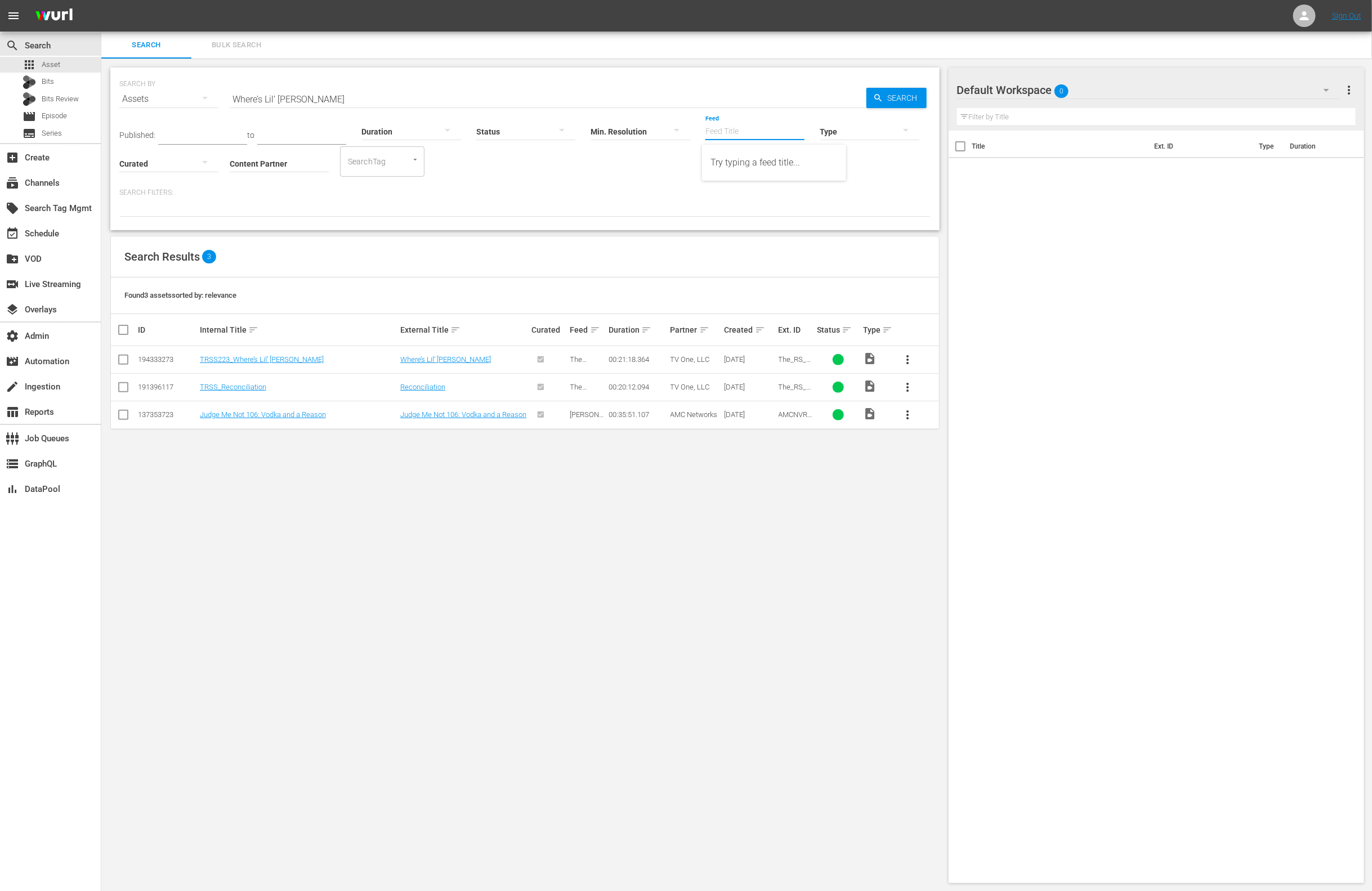
click at [750, 123] on input "Feed" at bounding box center [755, 132] width 99 height 40
paste input "Uncensored"
click at [783, 167] on div "Uncensored (432704)" at bounding box center [774, 162] width 126 height 27
type input "Uncensored (432704)"
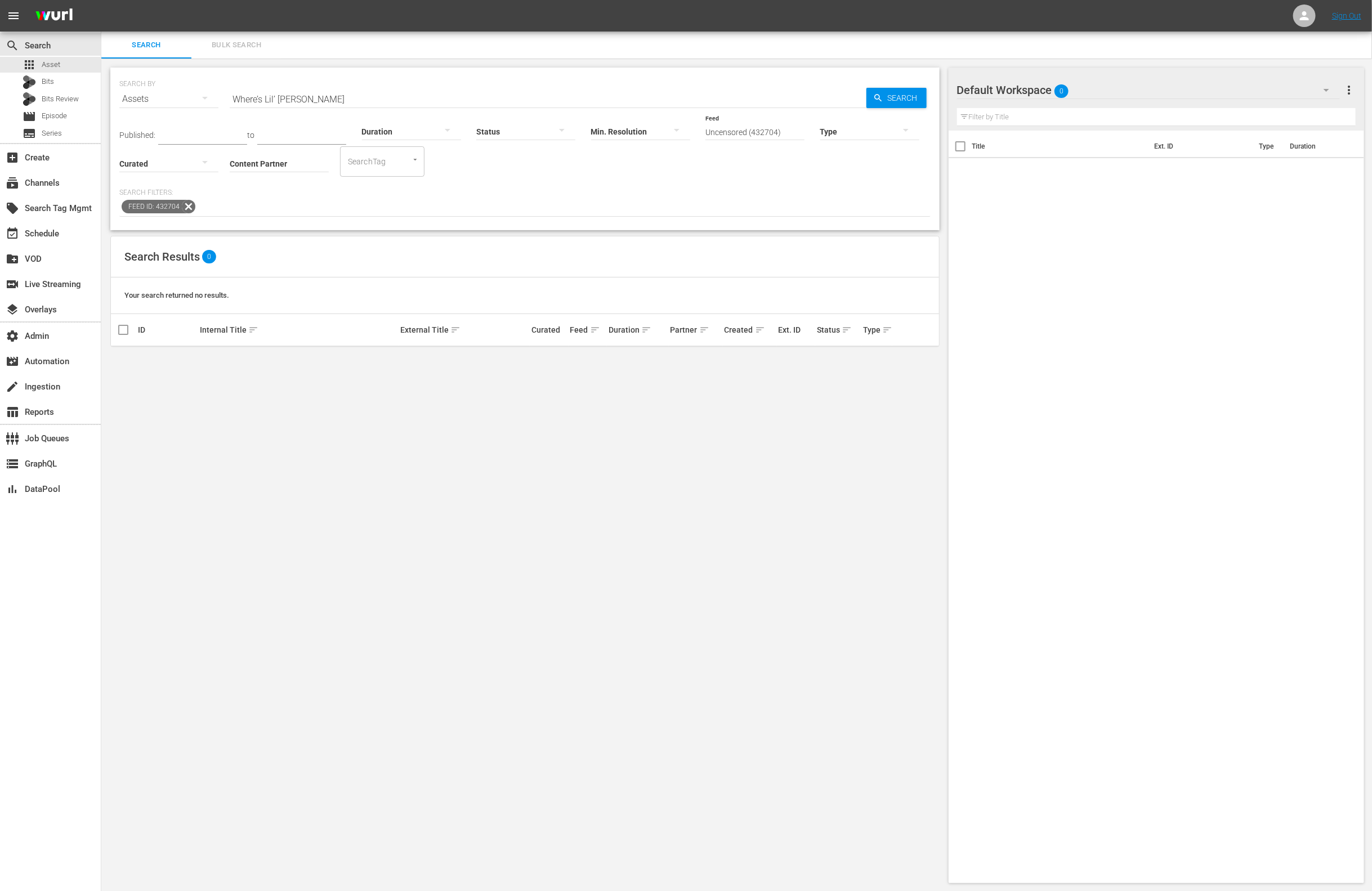
click at [331, 96] on input "Where’s Lil’ [PERSON_NAME]" at bounding box center [548, 99] width 637 height 27
click at [333, 97] on input "Where’s Lil’ [PERSON_NAME]" at bounding box center [548, 99] width 637 height 27
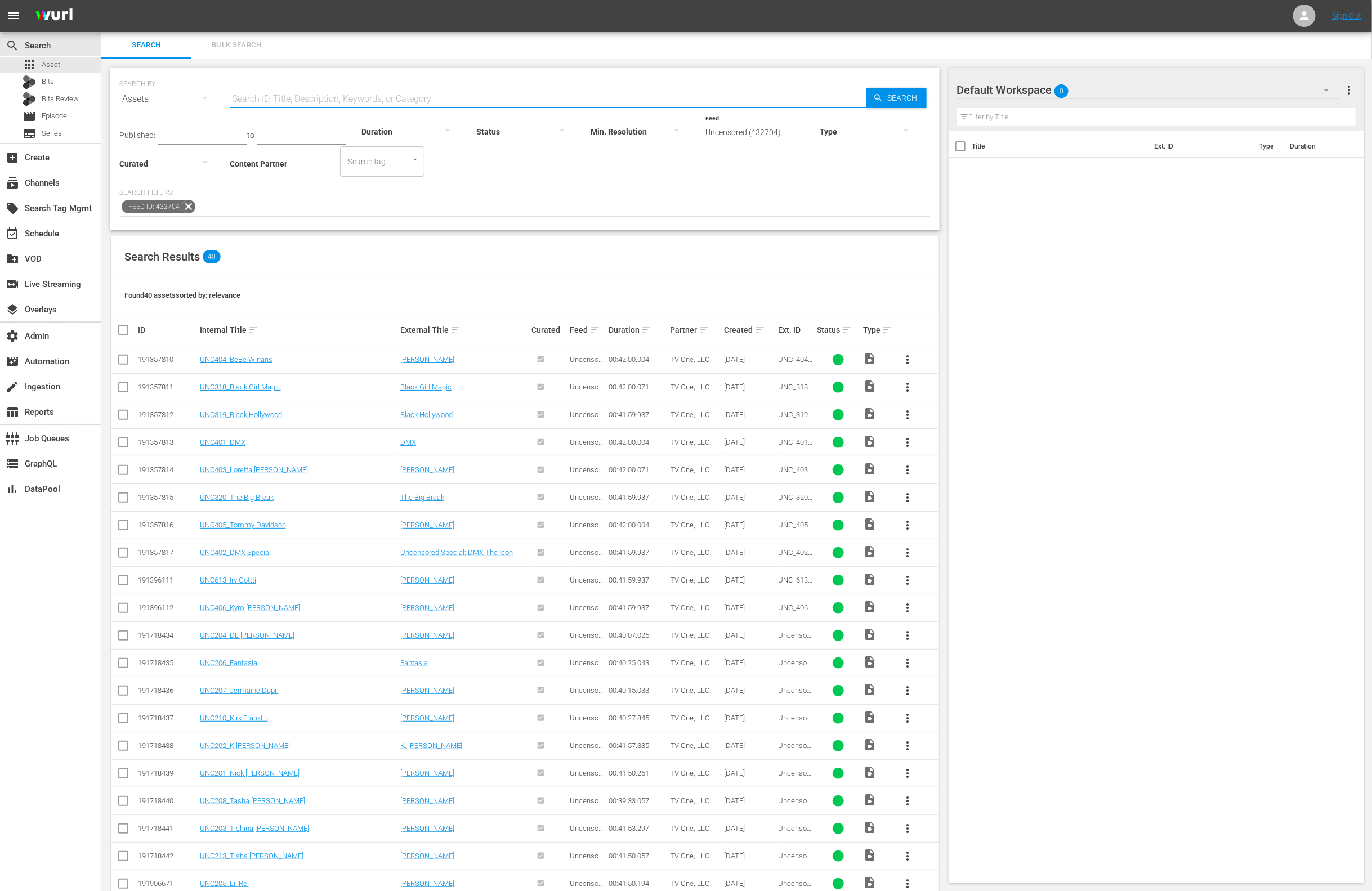
click at [430, 95] on input "text" at bounding box center [548, 99] width 637 height 27
paste input "Eve"
type input "Eve"
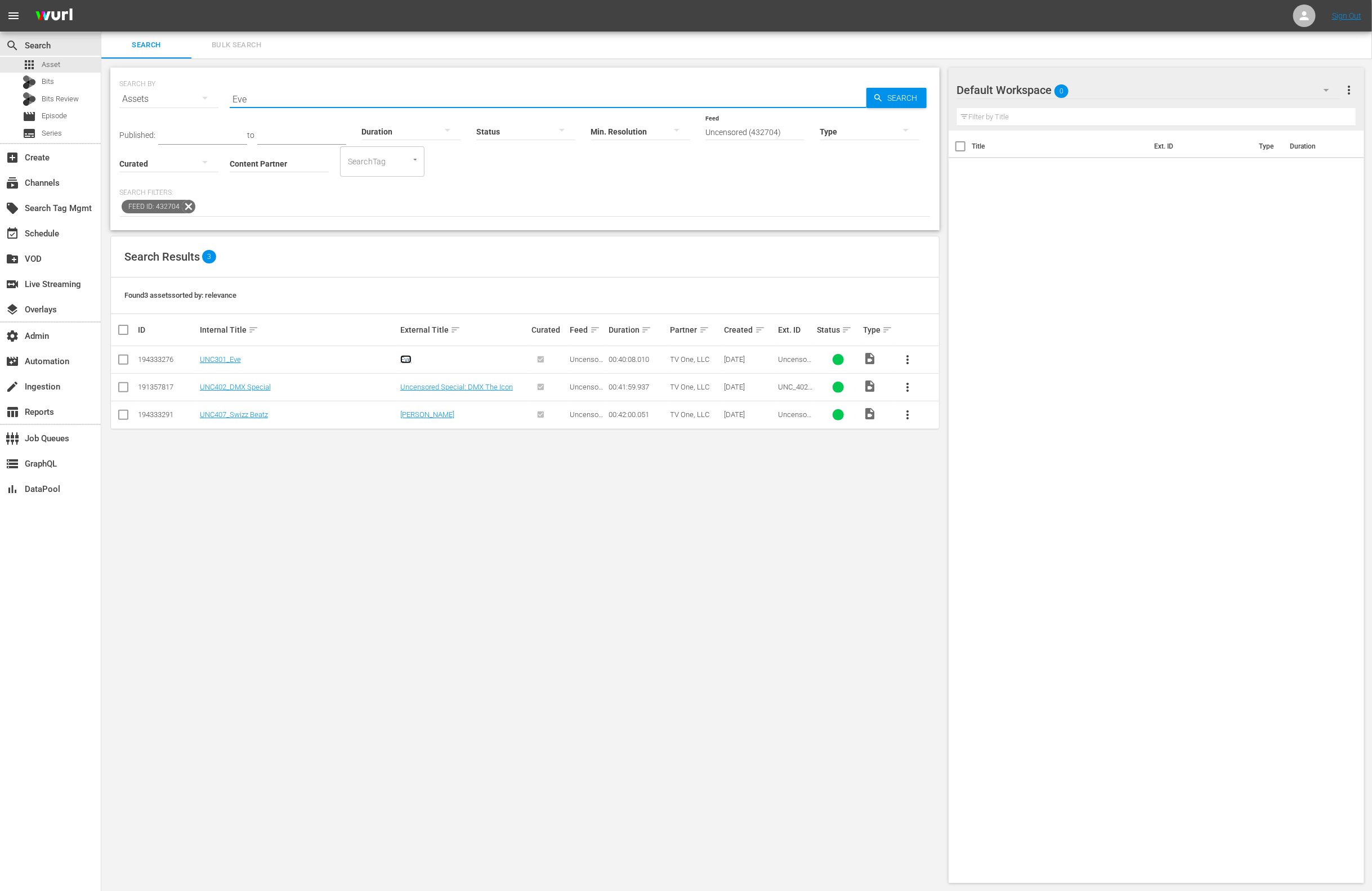
click at [405, 361] on link "Eve" at bounding box center [406, 359] width 11 height 9
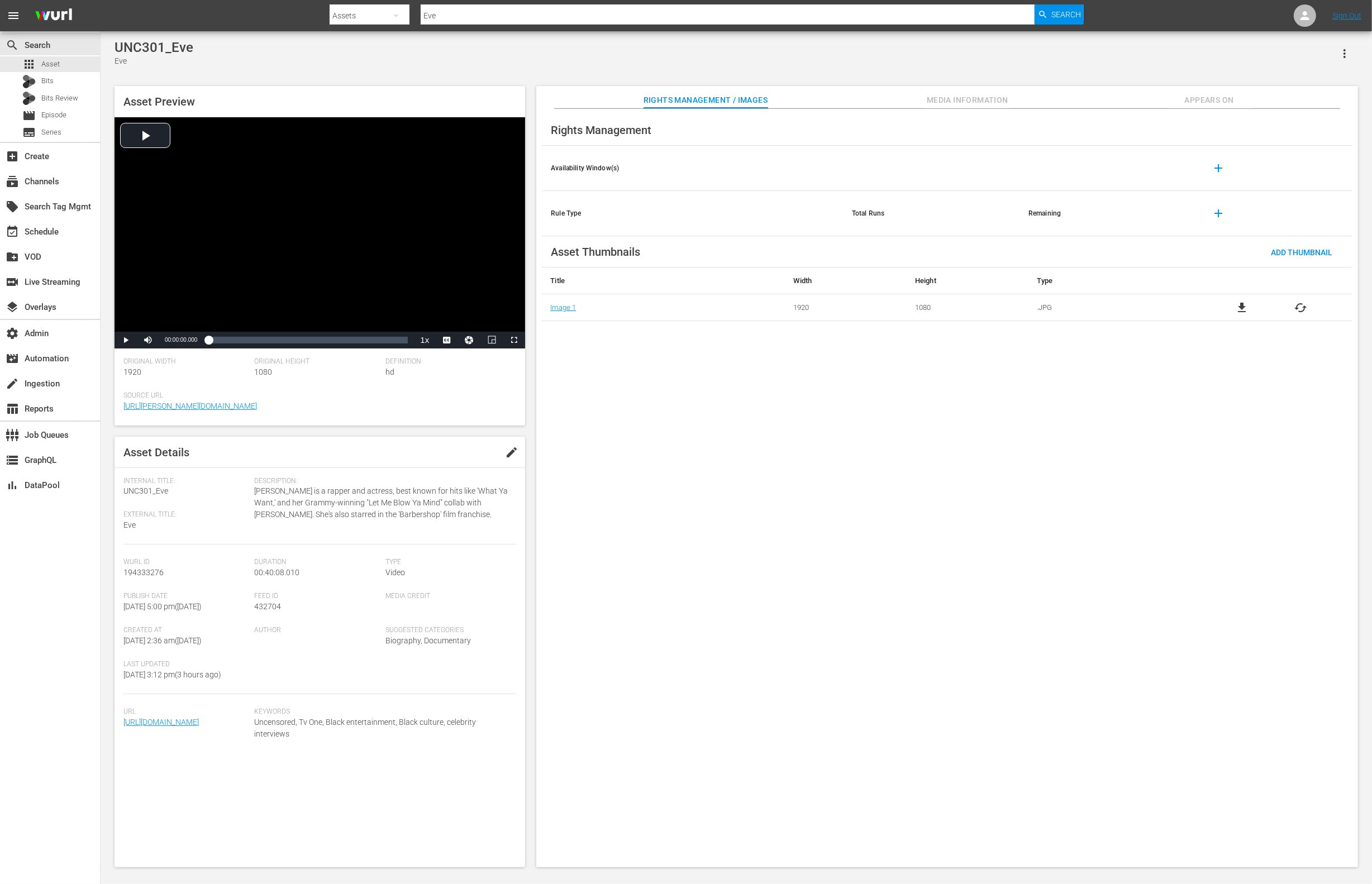
click at [266, 601] on div "Feed ID 432704" at bounding box center [319, 609] width 130 height 34
click at [266, 607] on span "432704" at bounding box center [268, 606] width 27 height 9
copy span "432704"
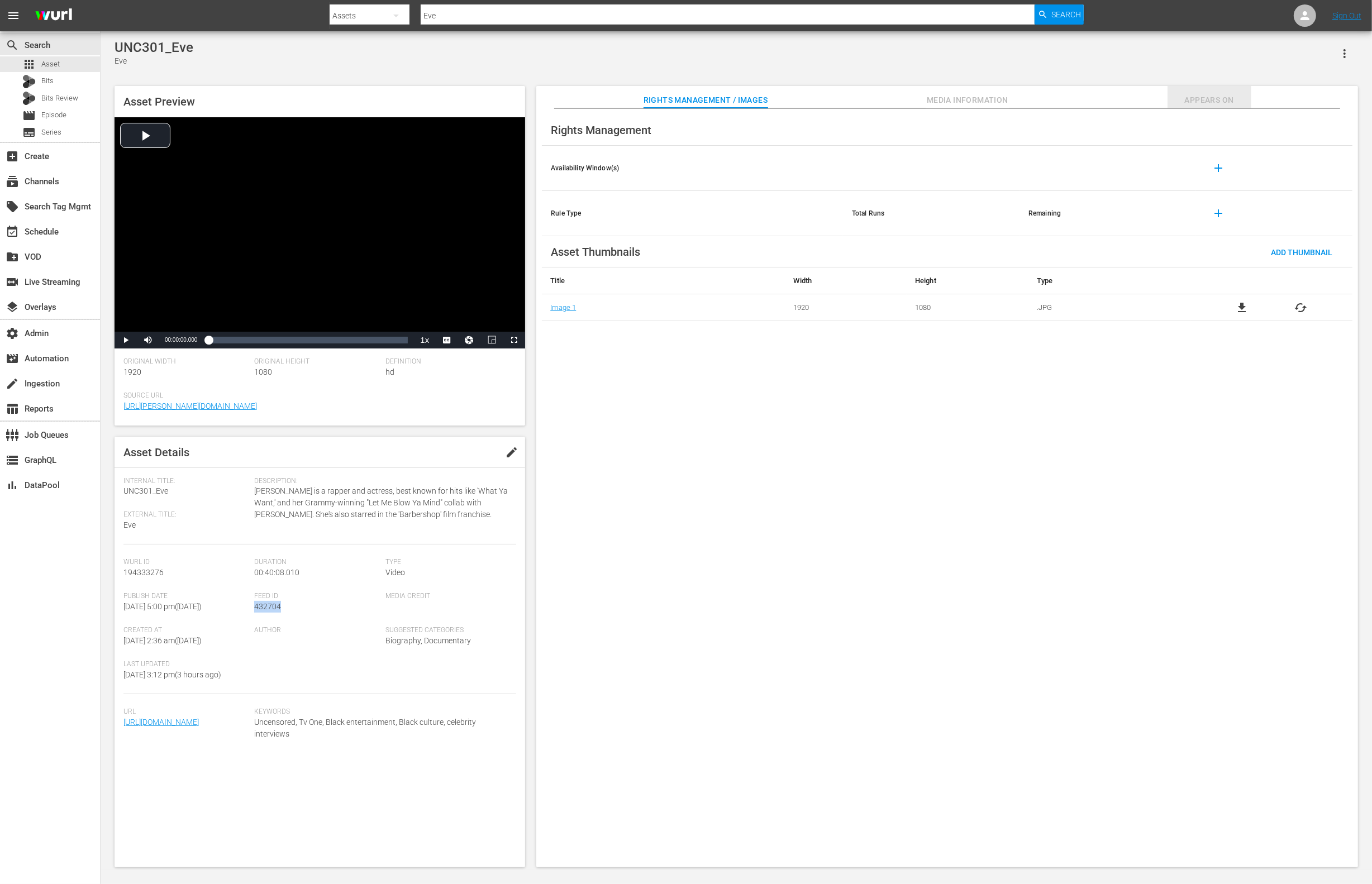
click at [1139, 100] on span "Appears On" at bounding box center [1209, 100] width 84 height 14
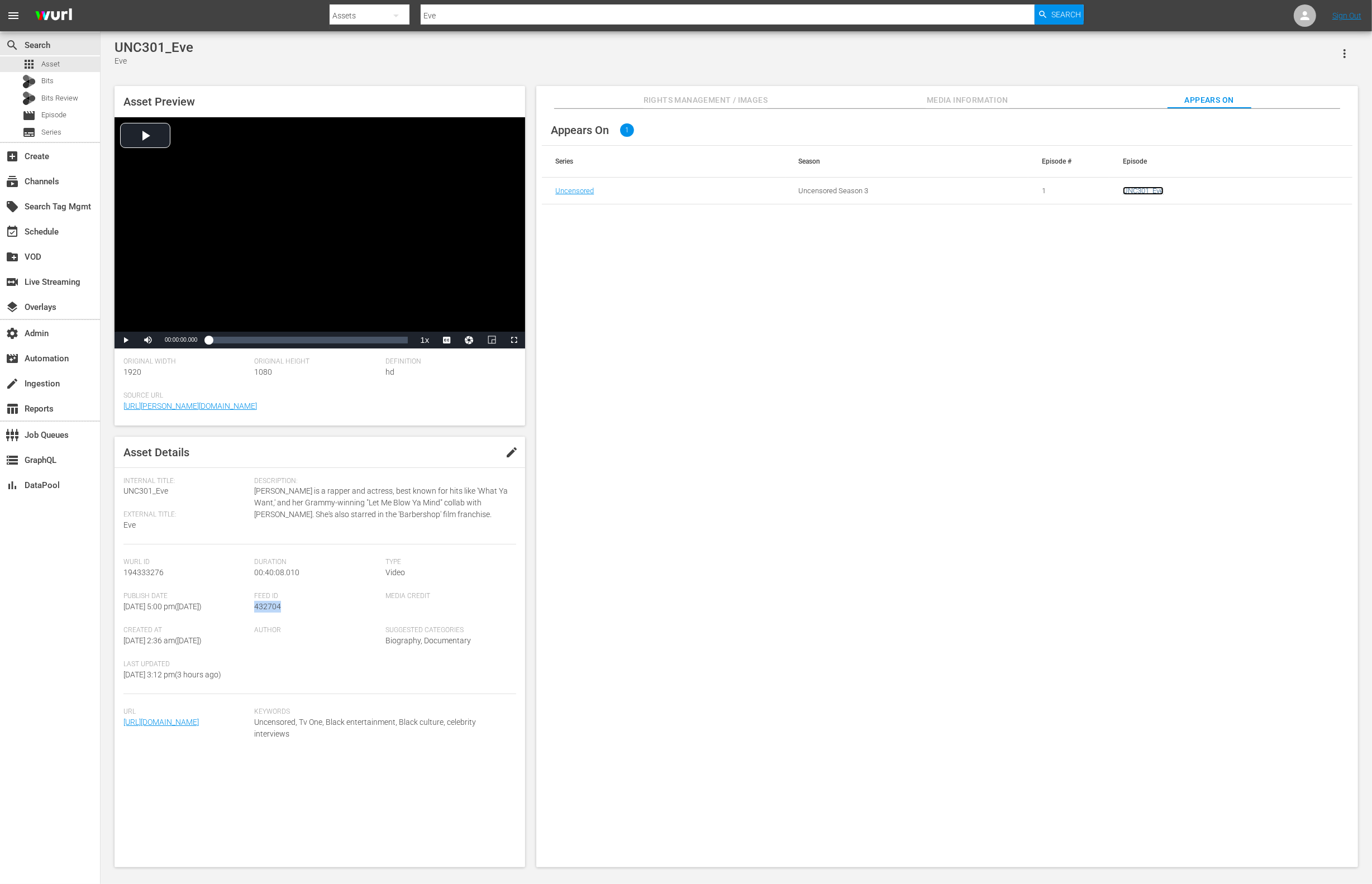
click at [1139, 189] on link "UNC301_Eve" at bounding box center [1143, 191] width 41 height 9
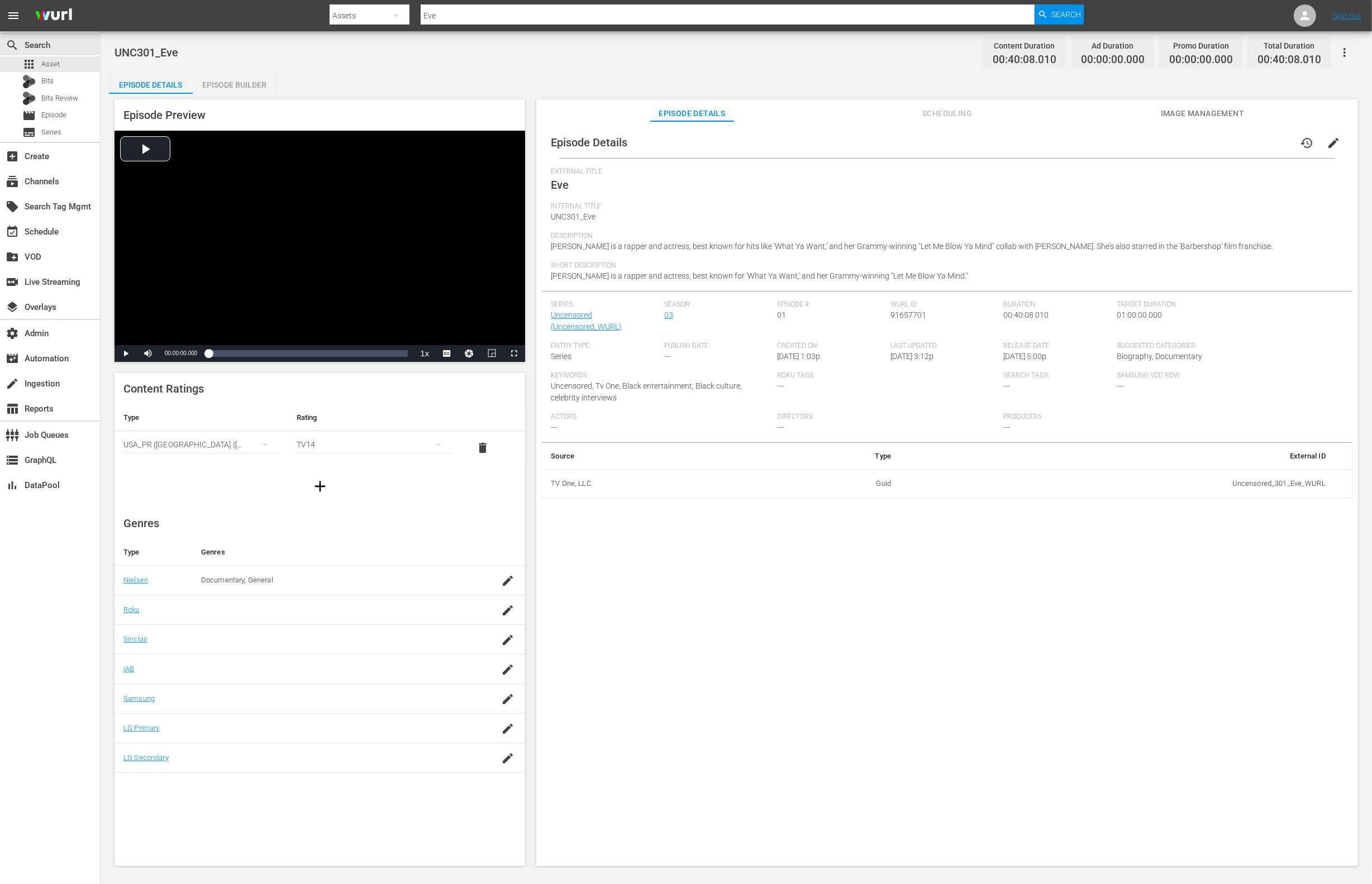
click at [904, 317] on span "91657701" at bounding box center [908, 314] width 35 height 9
copy span "91657701"
click at [67, 68] on div "apps Asset" at bounding box center [50, 64] width 100 height 15
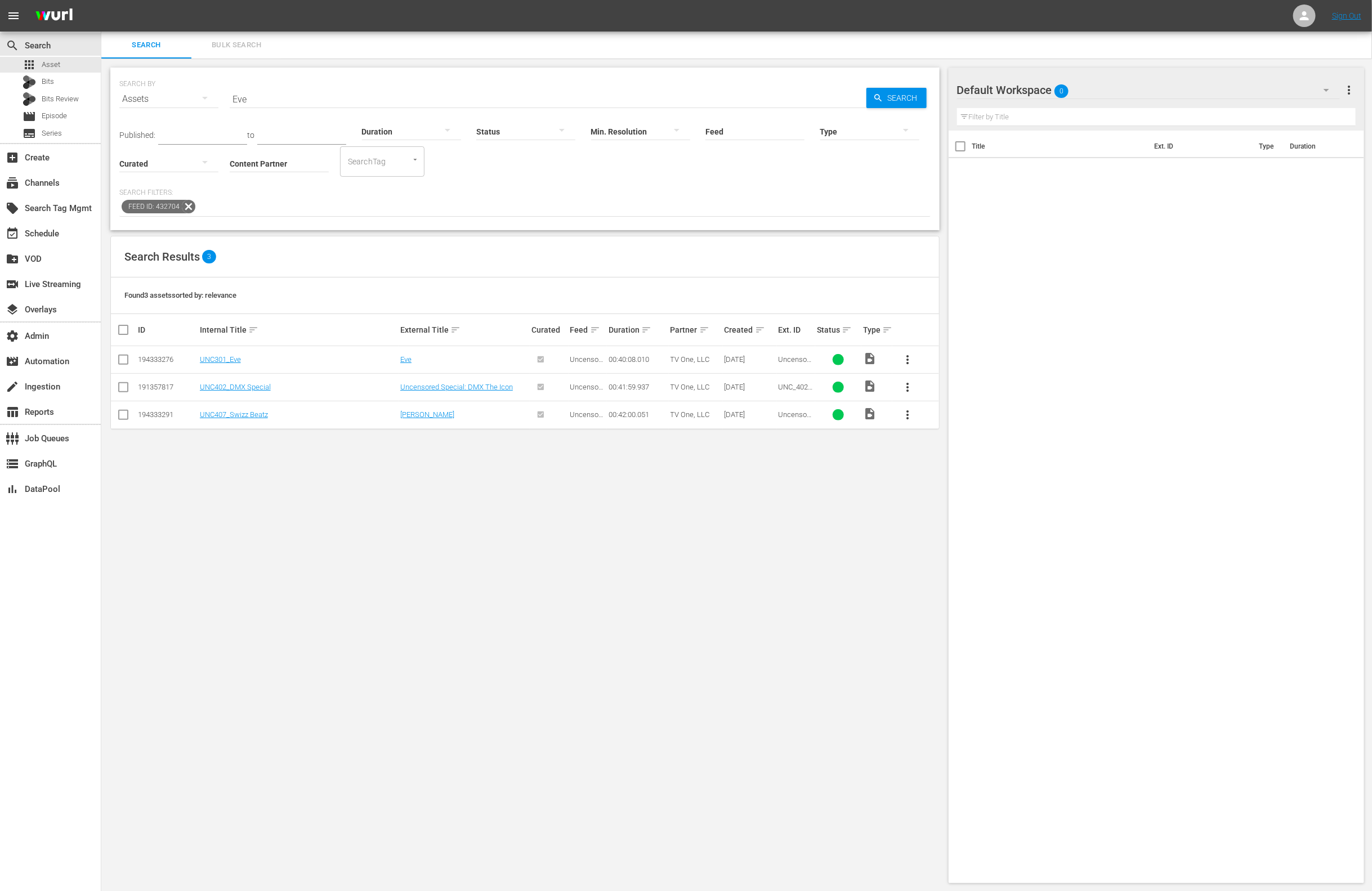
click at [285, 97] on input "Eve" at bounding box center [548, 99] width 637 height 27
paste input "91657701"
type input "91657701"
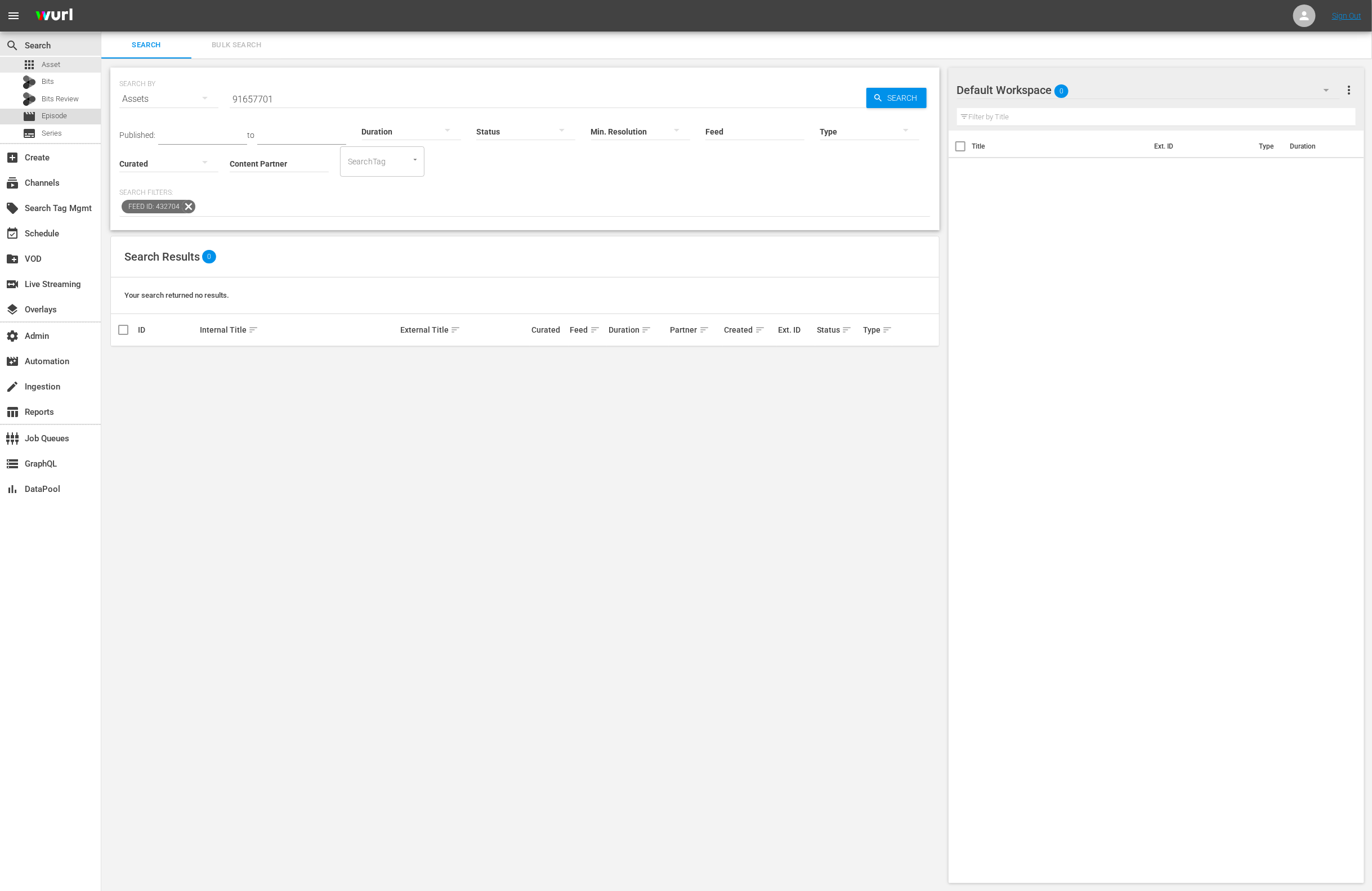
click at [75, 115] on div "movie Episode" at bounding box center [51, 116] width 101 height 16
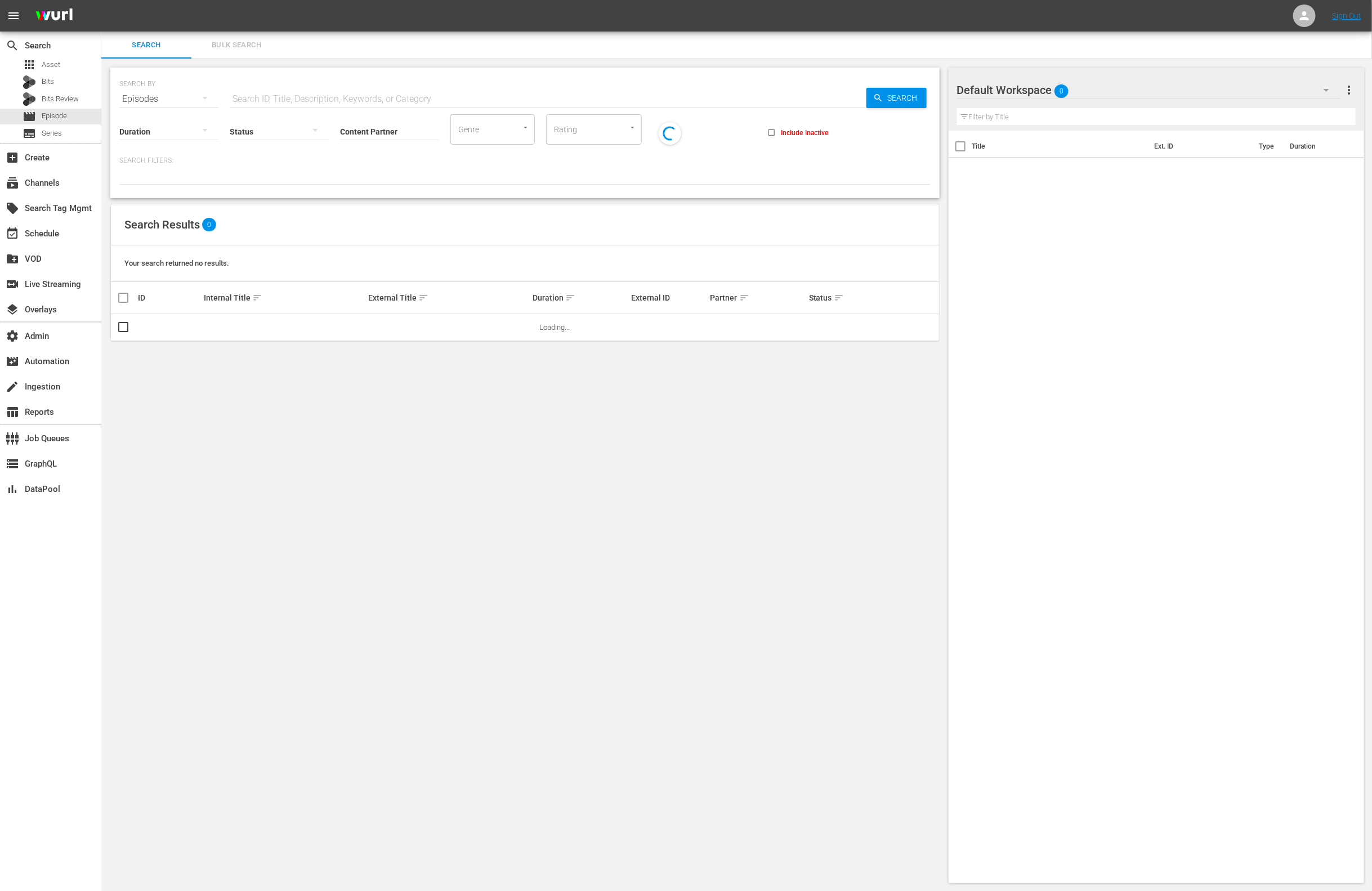
click at [330, 101] on input "text" at bounding box center [548, 99] width 637 height 27
paste input "91657701"
type input "91657701"
click at [126, 326] on input "checkbox" at bounding box center [123, 330] width 13 height 13
checkbox input "true"
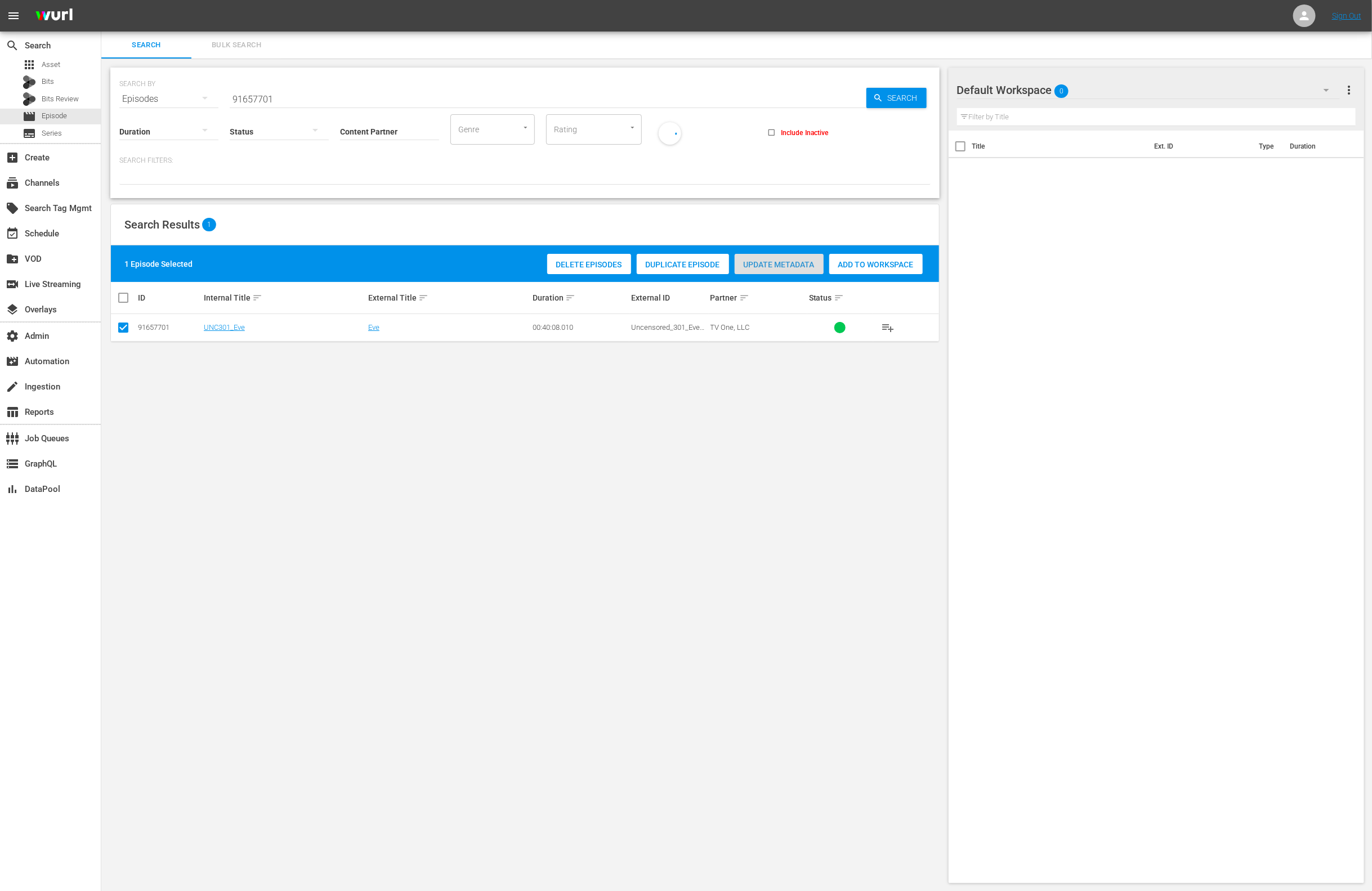
click at [791, 260] on span "Update Metadata" at bounding box center [779, 264] width 89 height 9
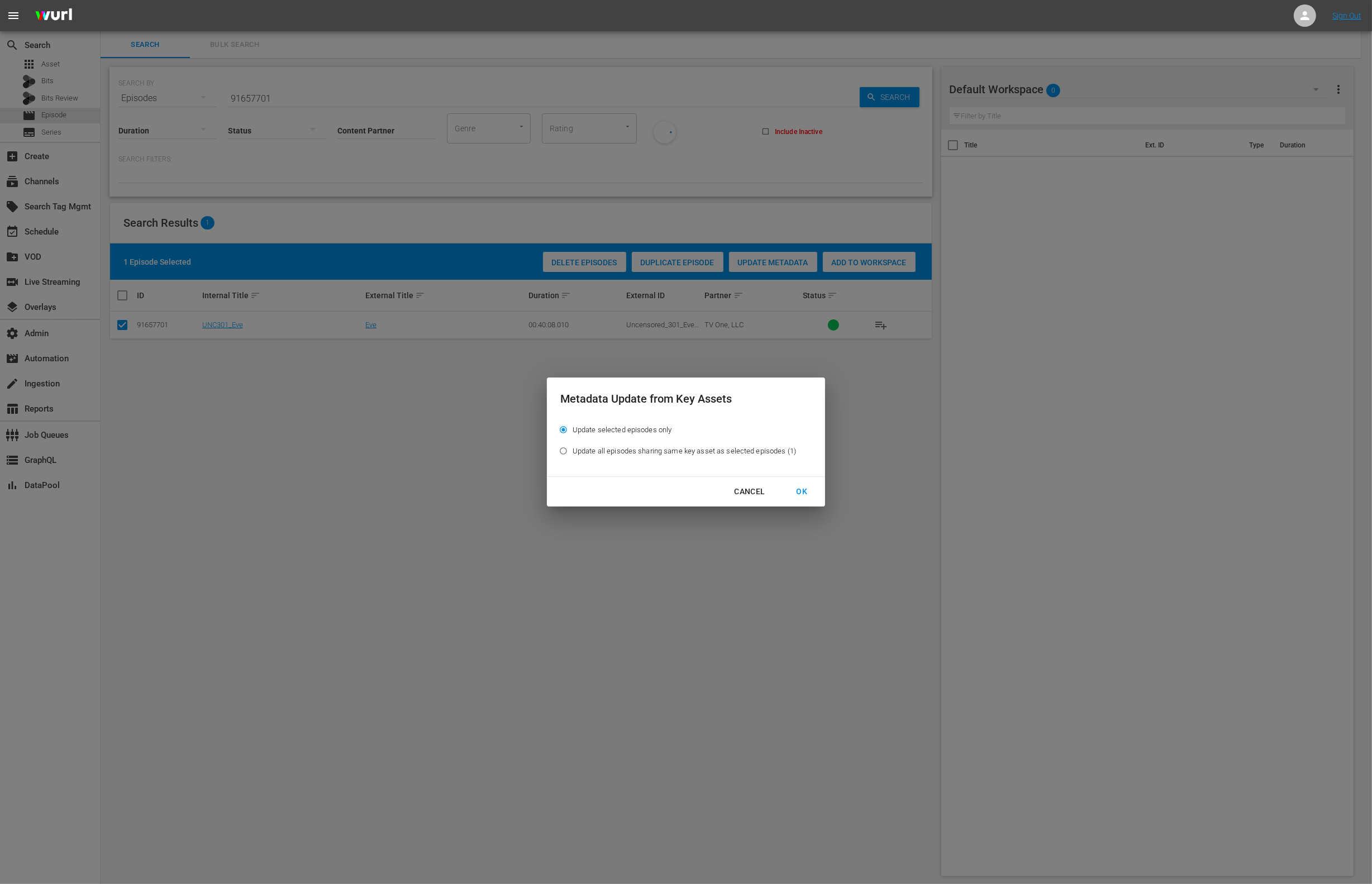
click at [799, 495] on div "OK" at bounding box center [801, 491] width 29 height 14
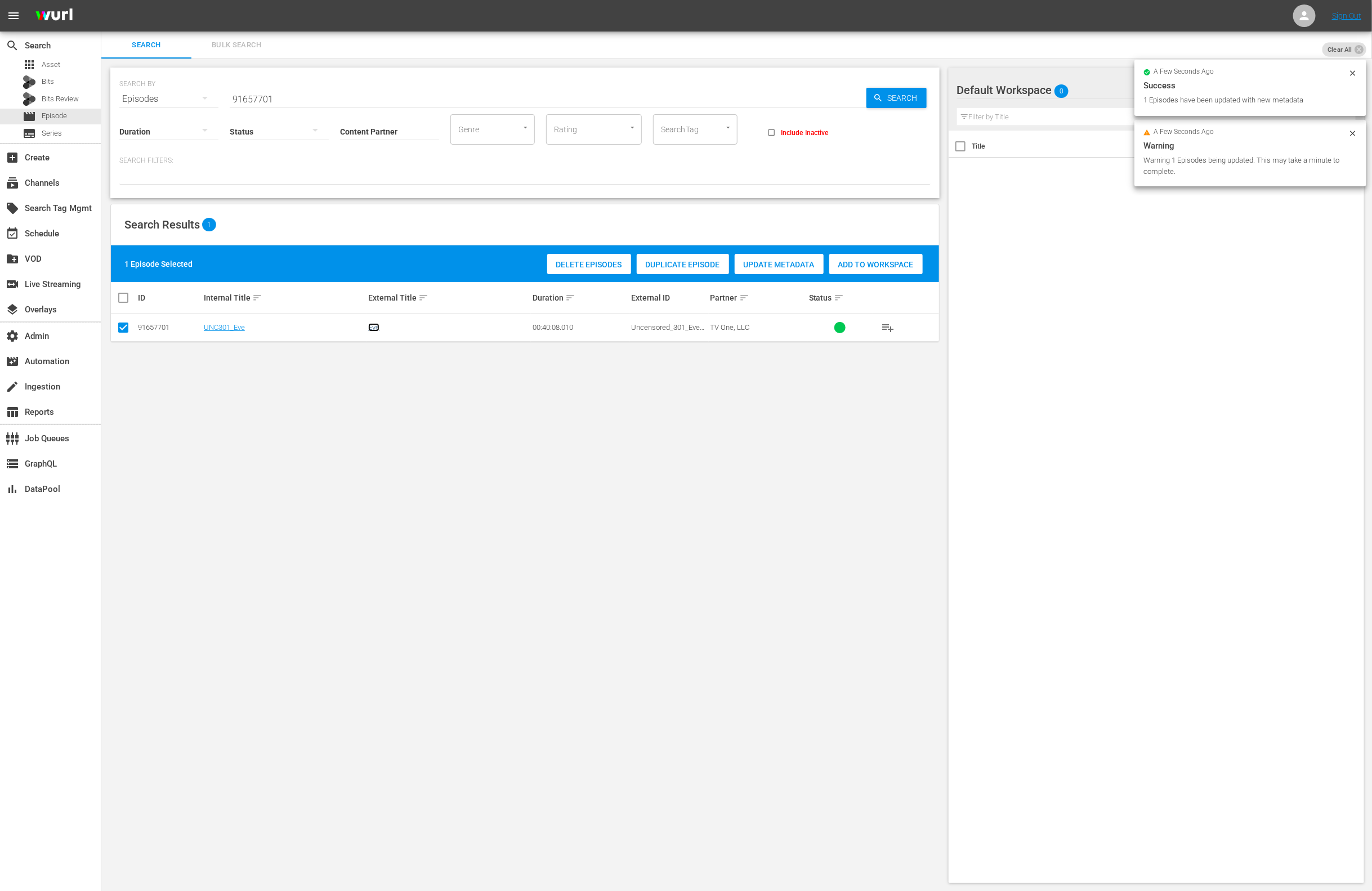
click at [378, 327] on link "Eve" at bounding box center [374, 327] width 11 height 9
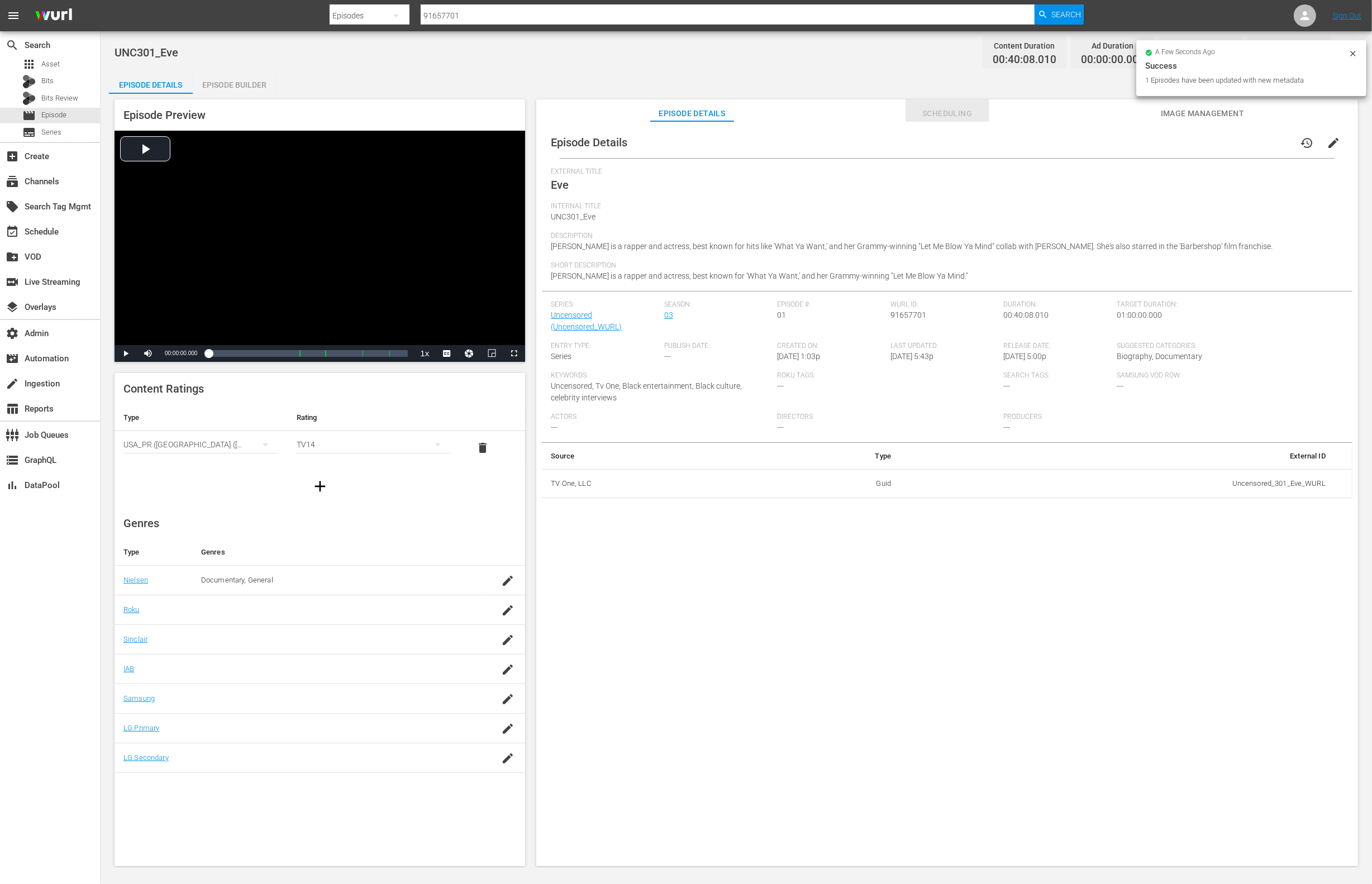
click at [941, 110] on span "Scheduling" at bounding box center [947, 114] width 84 height 14
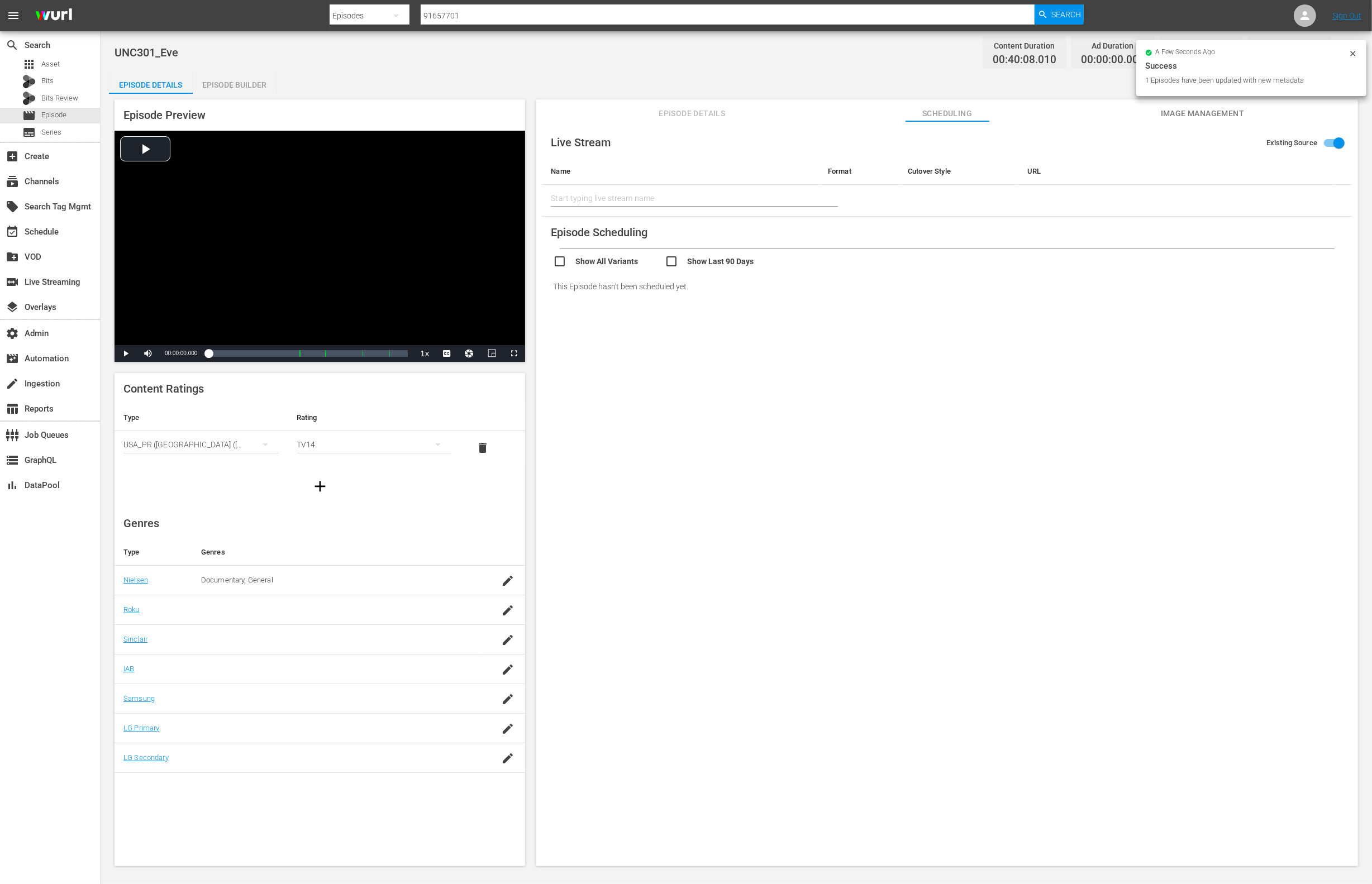
click at [1139, 114] on span "Image Management" at bounding box center [1203, 114] width 84 height 14
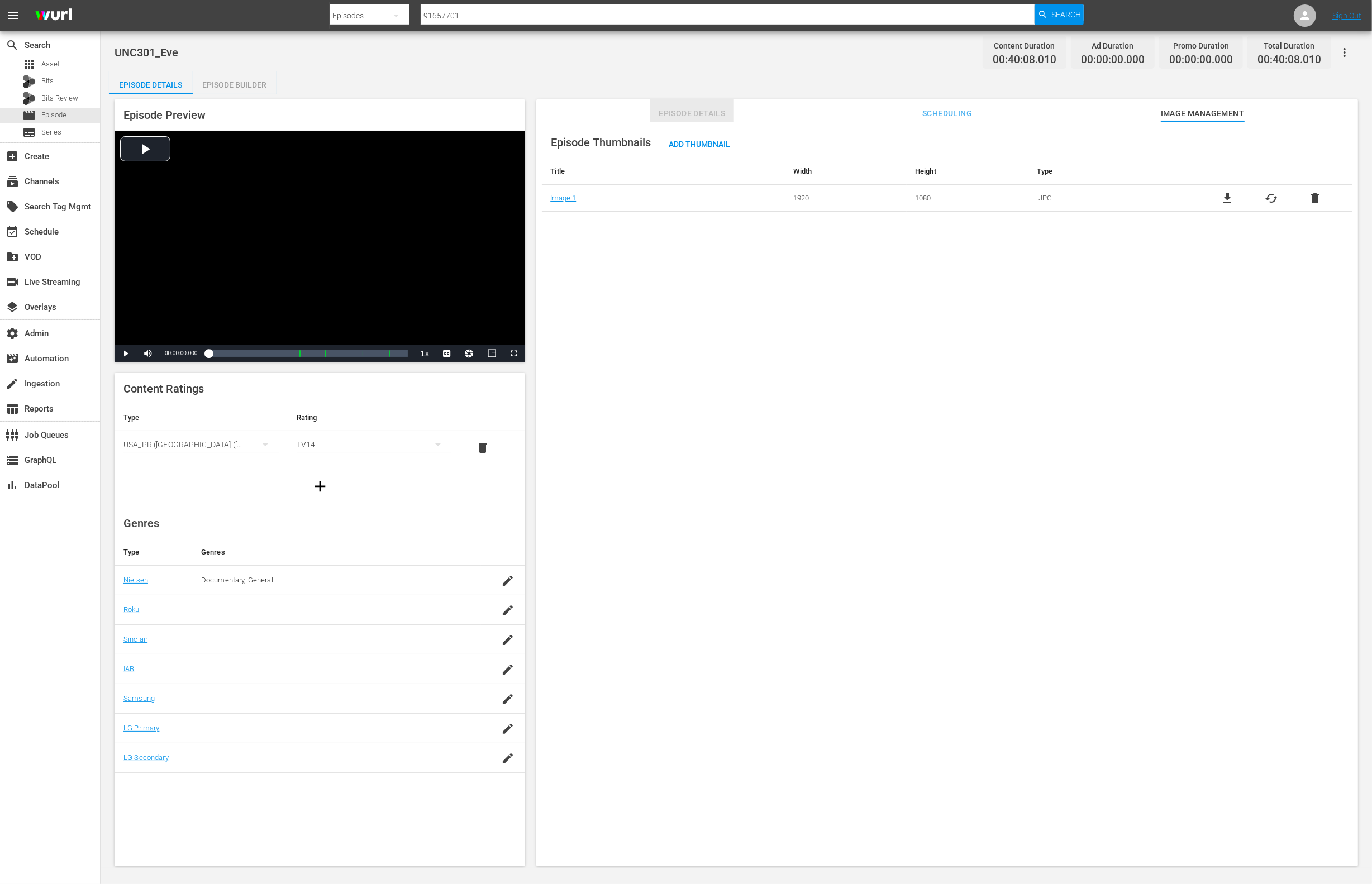
click at [682, 110] on span "Episode Details" at bounding box center [692, 114] width 84 height 14
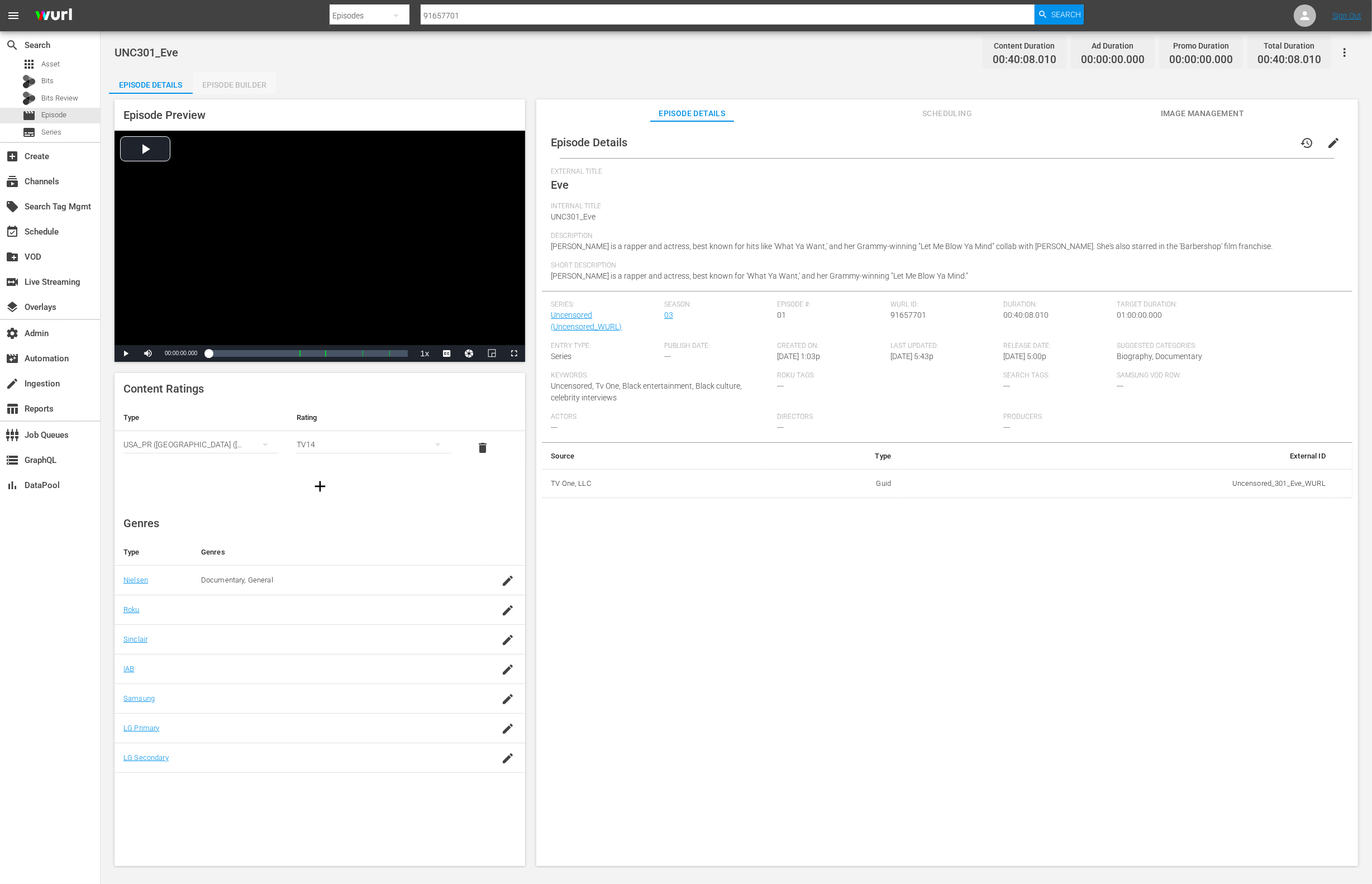
drag, startPoint x: 224, startPoint y: 85, endPoint x: 242, endPoint y: 212, distance: 128.3
click at [225, 85] on div "Episode Builder" at bounding box center [234, 85] width 84 height 27
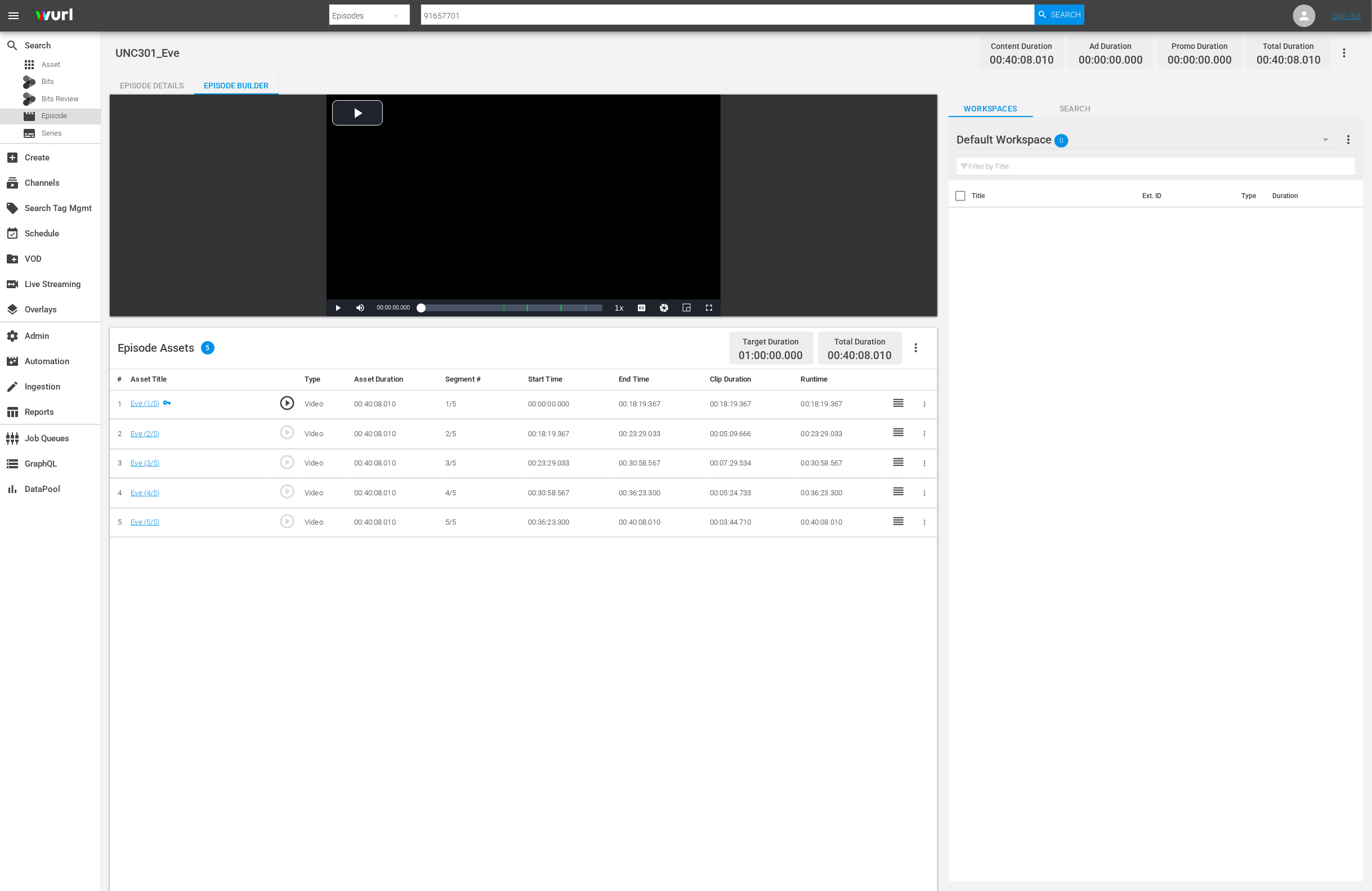
click at [70, 111] on div "movie Episode" at bounding box center [51, 116] width 101 height 16
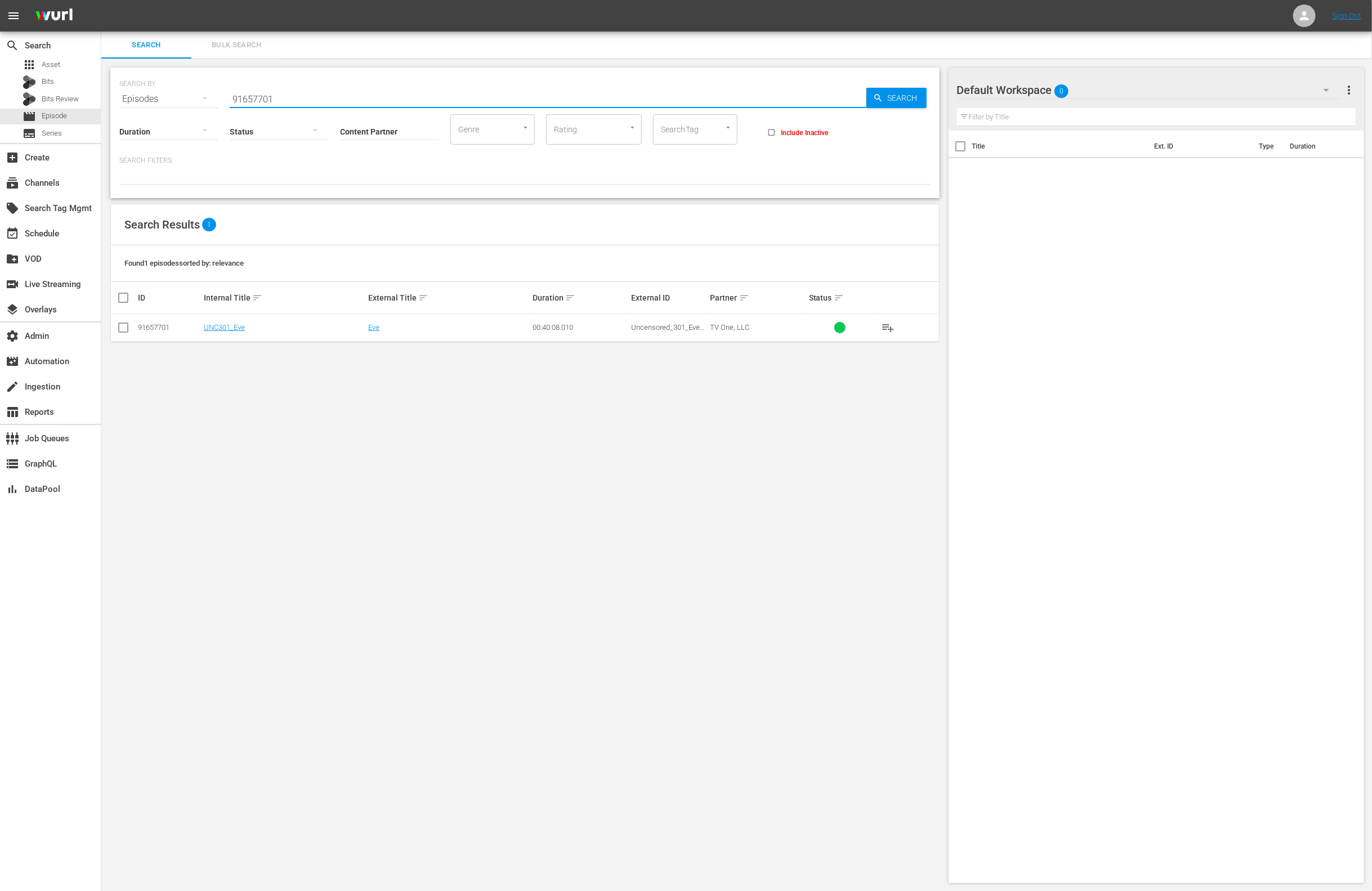
click at [381, 94] on input "91657701" at bounding box center [548, 99] width 637 height 27
paste input "Where’s Lil’ [PERSON_NAME]"
type input "Where’s Lil’ [PERSON_NAME]"
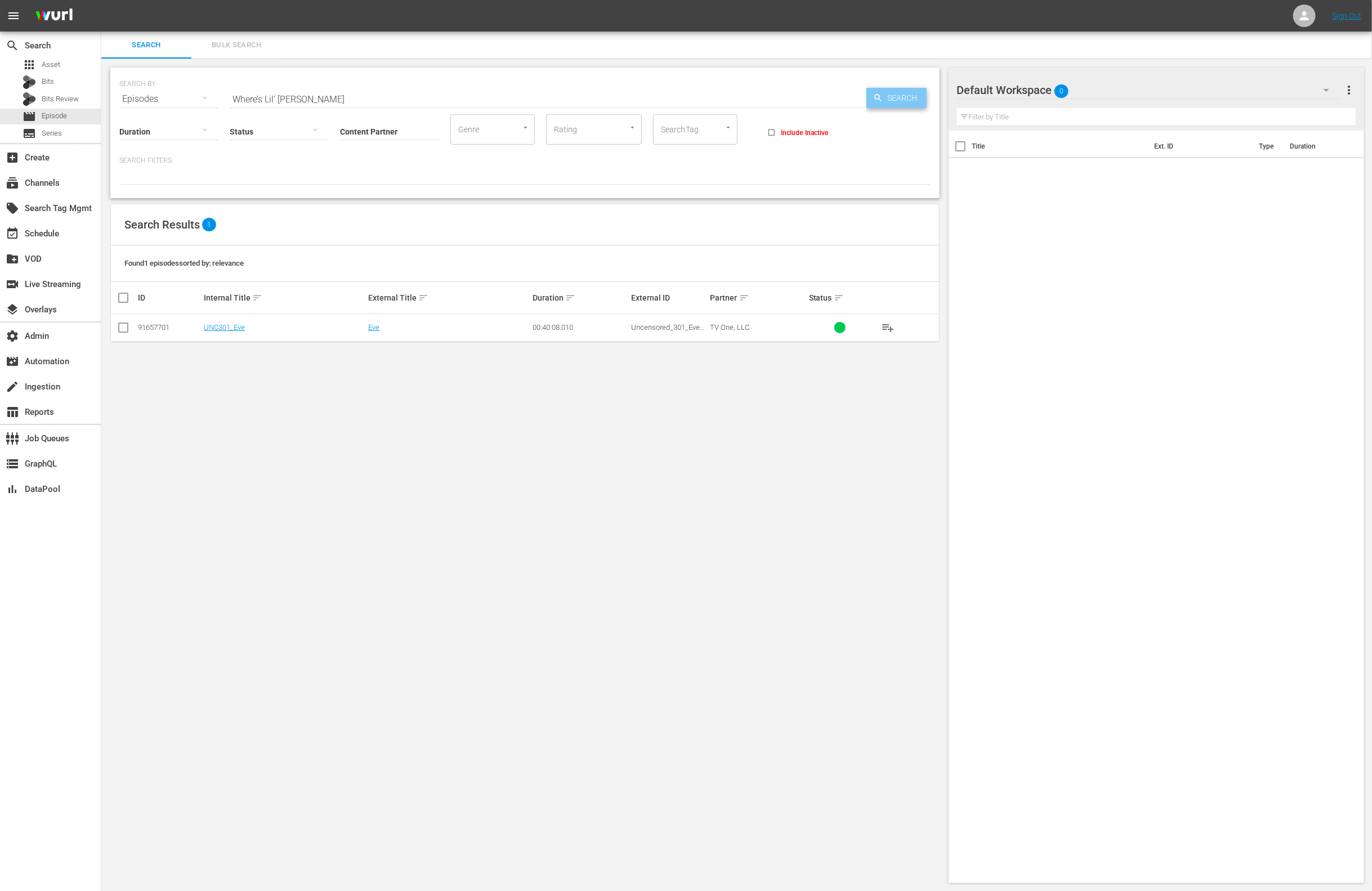
click at [909, 96] on span "Search" at bounding box center [905, 98] width 43 height 20
click at [408, 328] on link "Where’s Lil’ [PERSON_NAME]" at bounding box center [413, 327] width 90 height 9
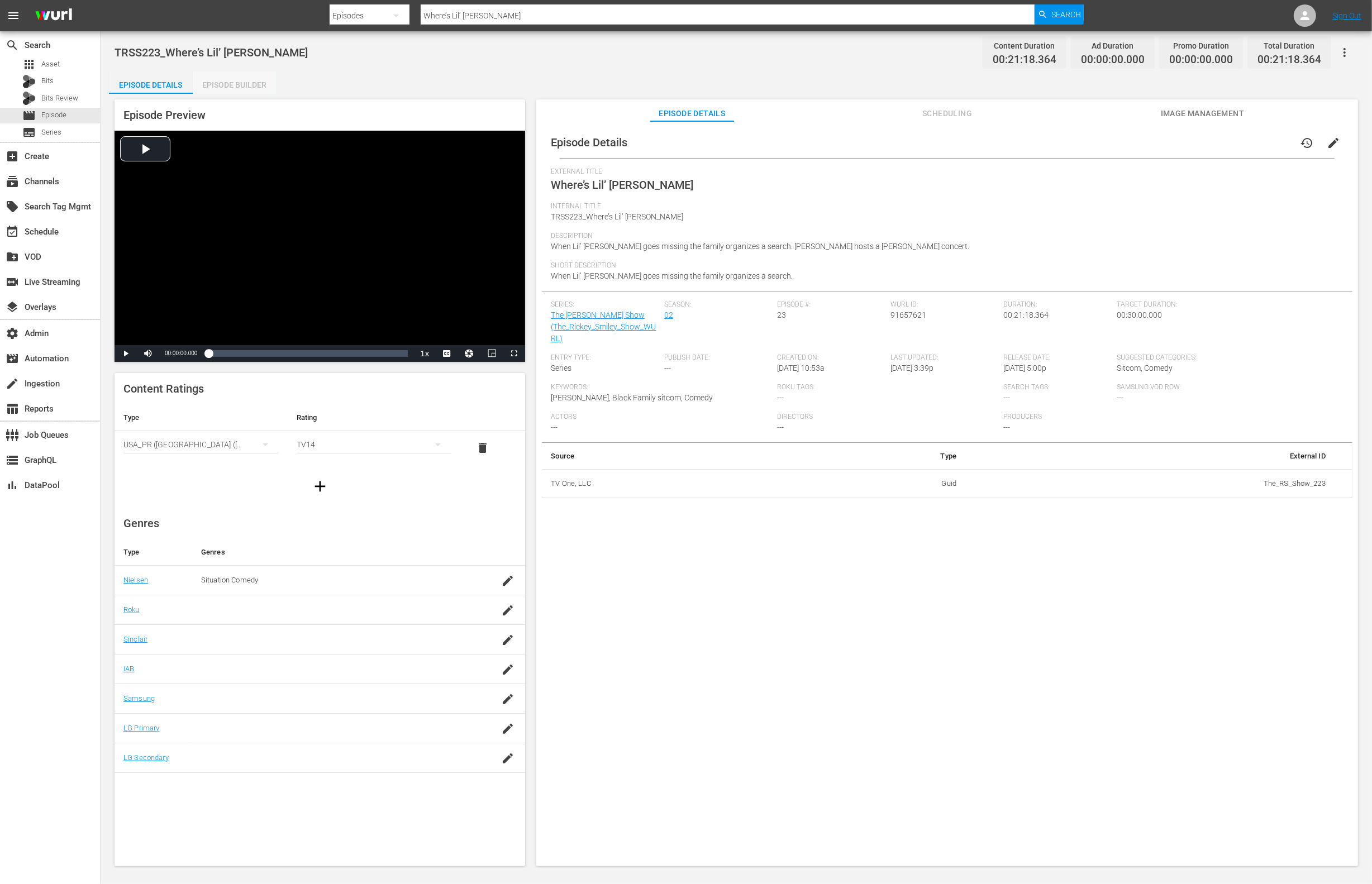
click at [243, 84] on div "Episode Builder" at bounding box center [234, 85] width 84 height 27
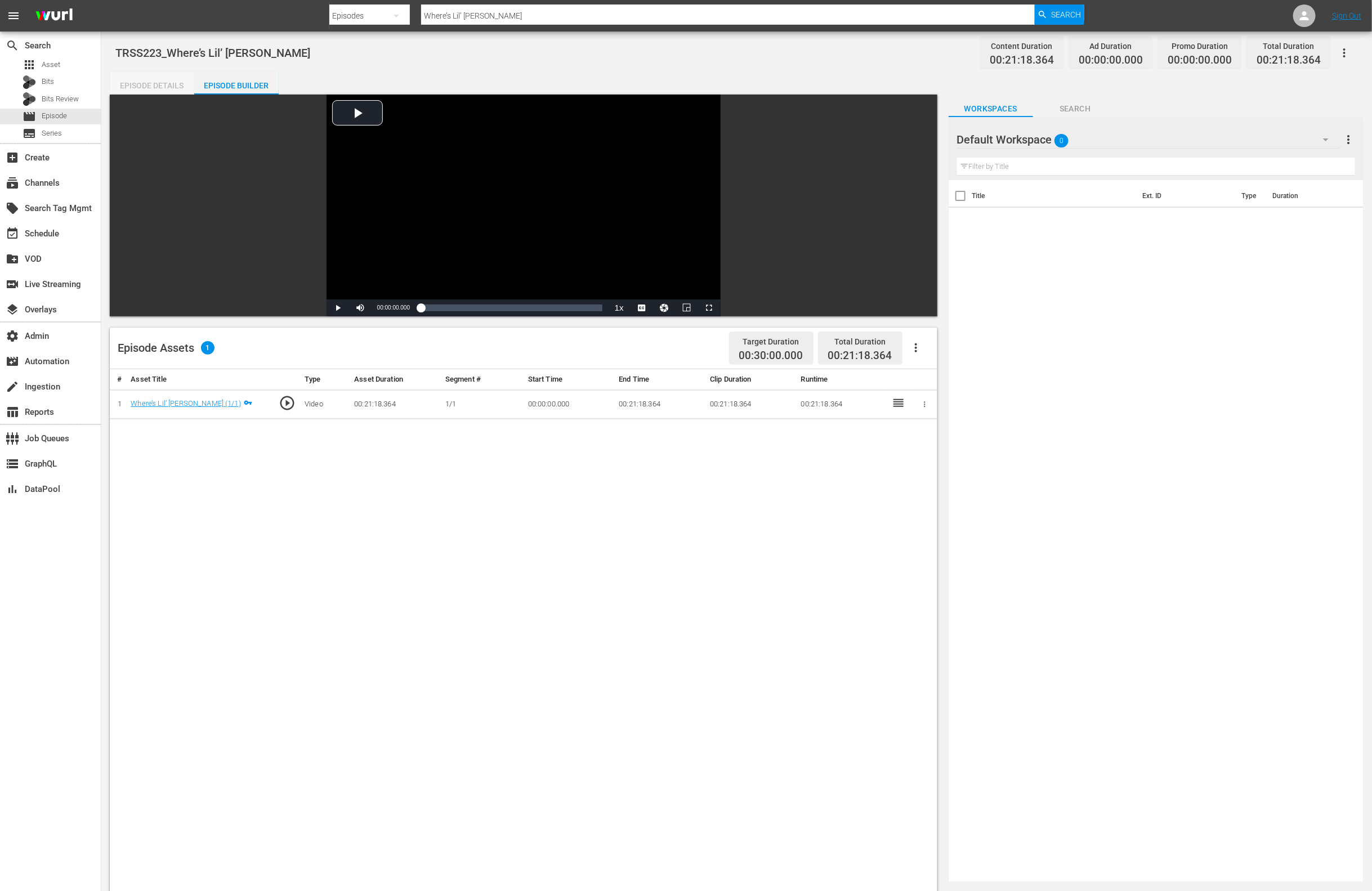
drag, startPoint x: 156, startPoint y: 90, endPoint x: 185, endPoint y: 89, distance: 29.0
click at [156, 90] on div "Episode Details" at bounding box center [152, 86] width 84 height 27
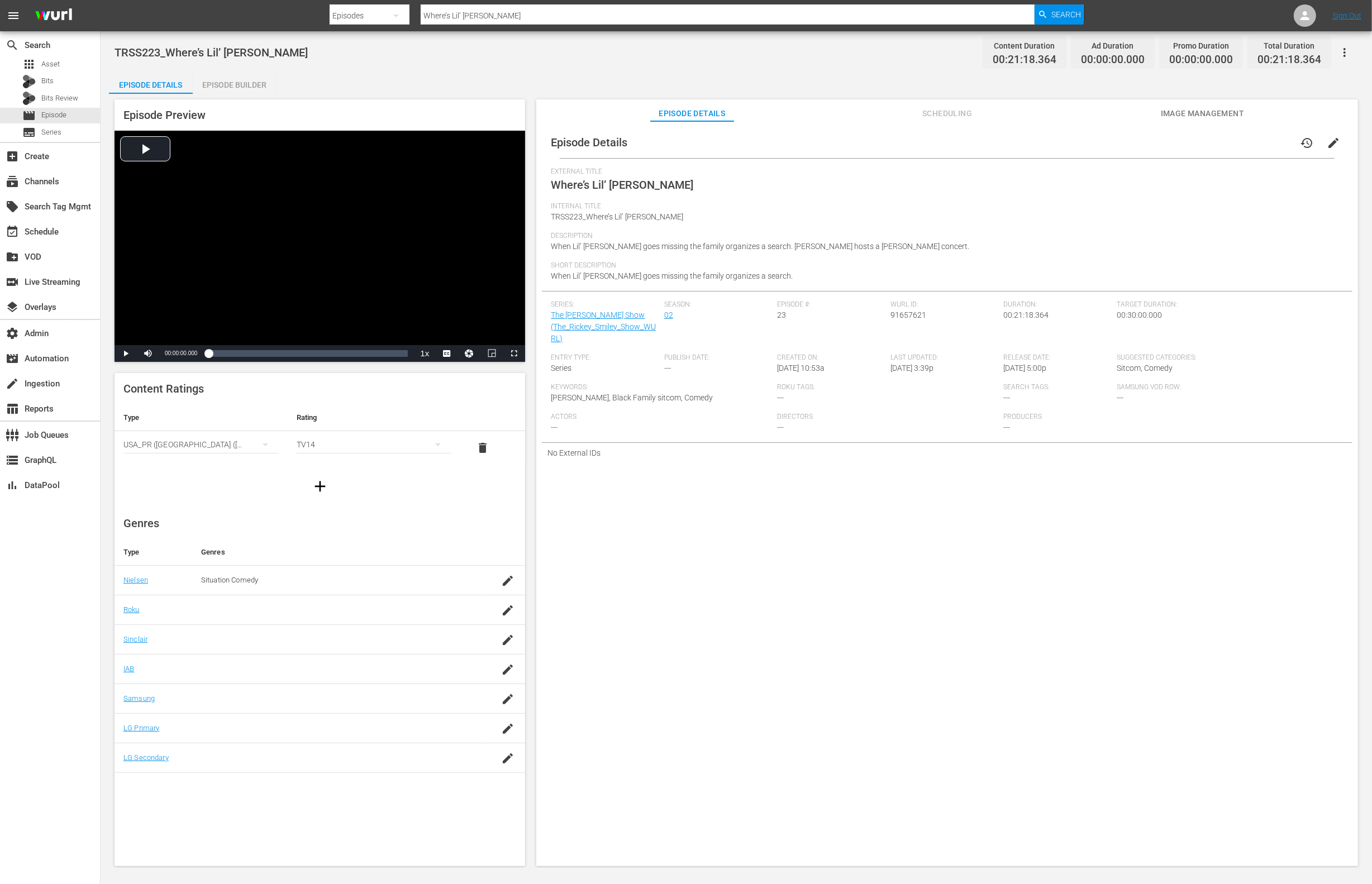
click at [893, 314] on span "91657621" at bounding box center [908, 314] width 35 height 9
copy span "91657621"
click at [68, 113] on div "movie Episode" at bounding box center [50, 115] width 100 height 15
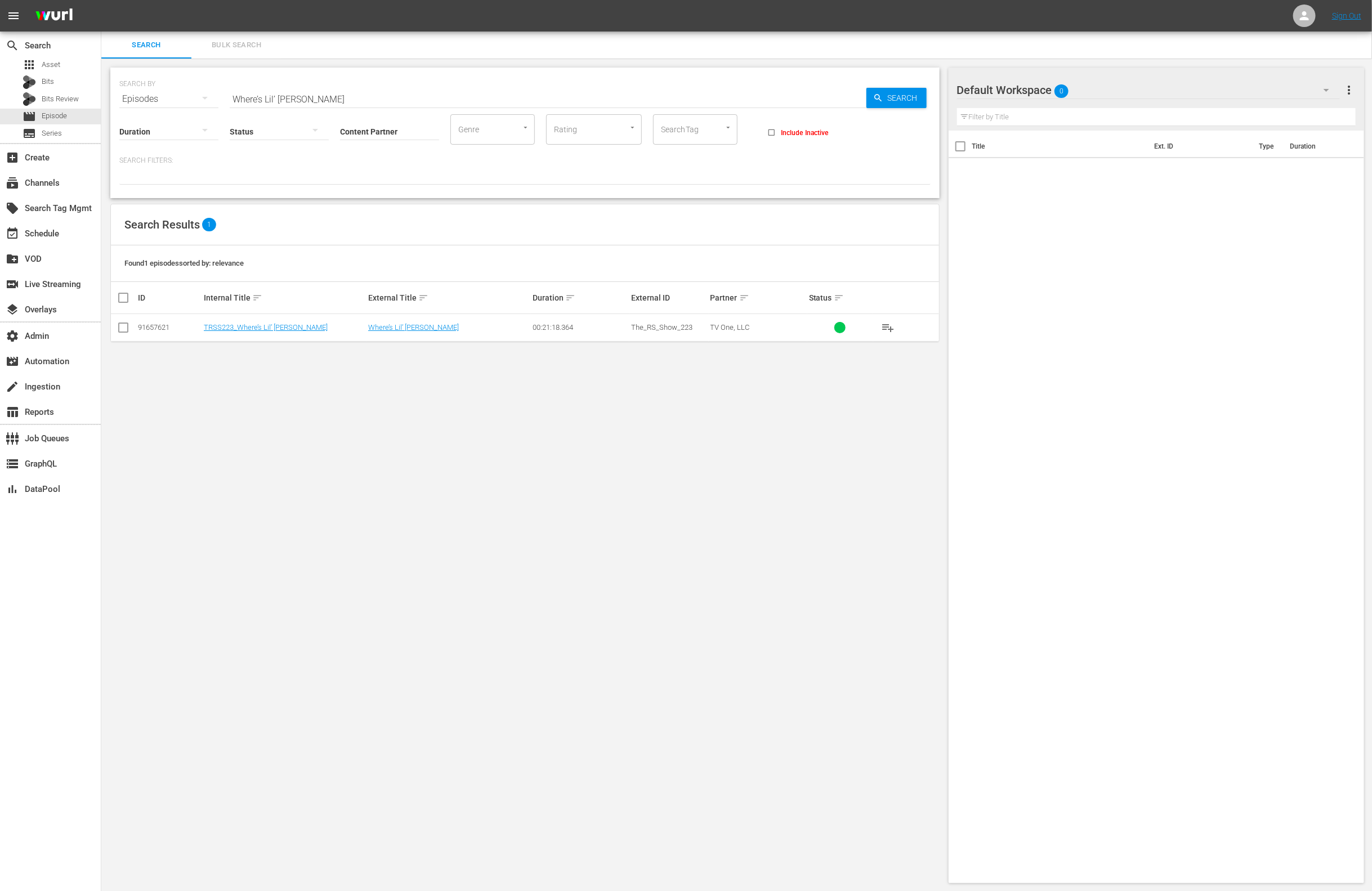
drag, startPoint x: 124, startPoint y: 328, endPoint x: 131, endPoint y: 330, distance: 7.3
click at [125, 328] on input "checkbox" at bounding box center [123, 330] width 13 height 13
checkbox input "true"
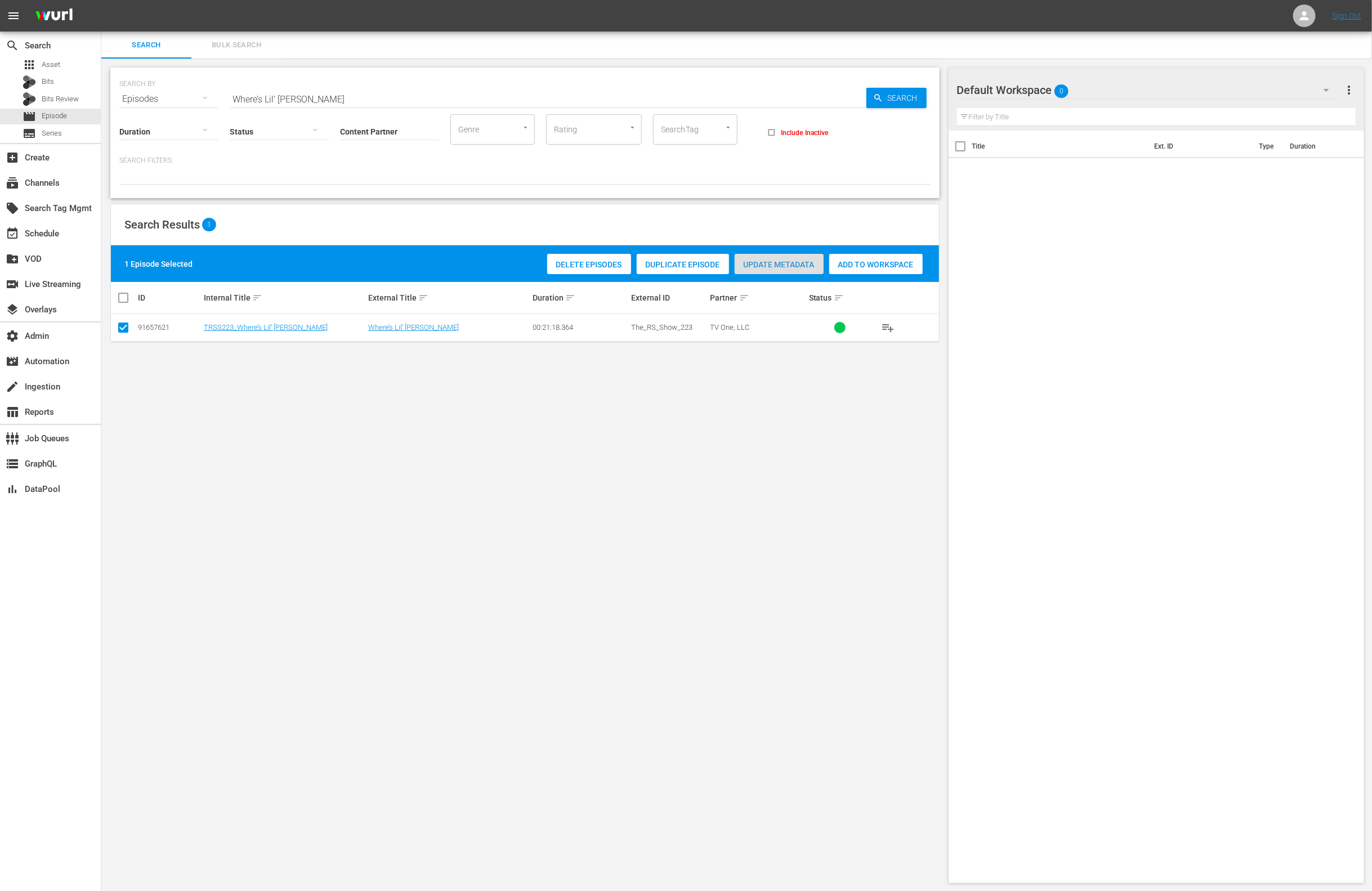
click at [766, 265] on span "Update Metadata" at bounding box center [779, 264] width 89 height 9
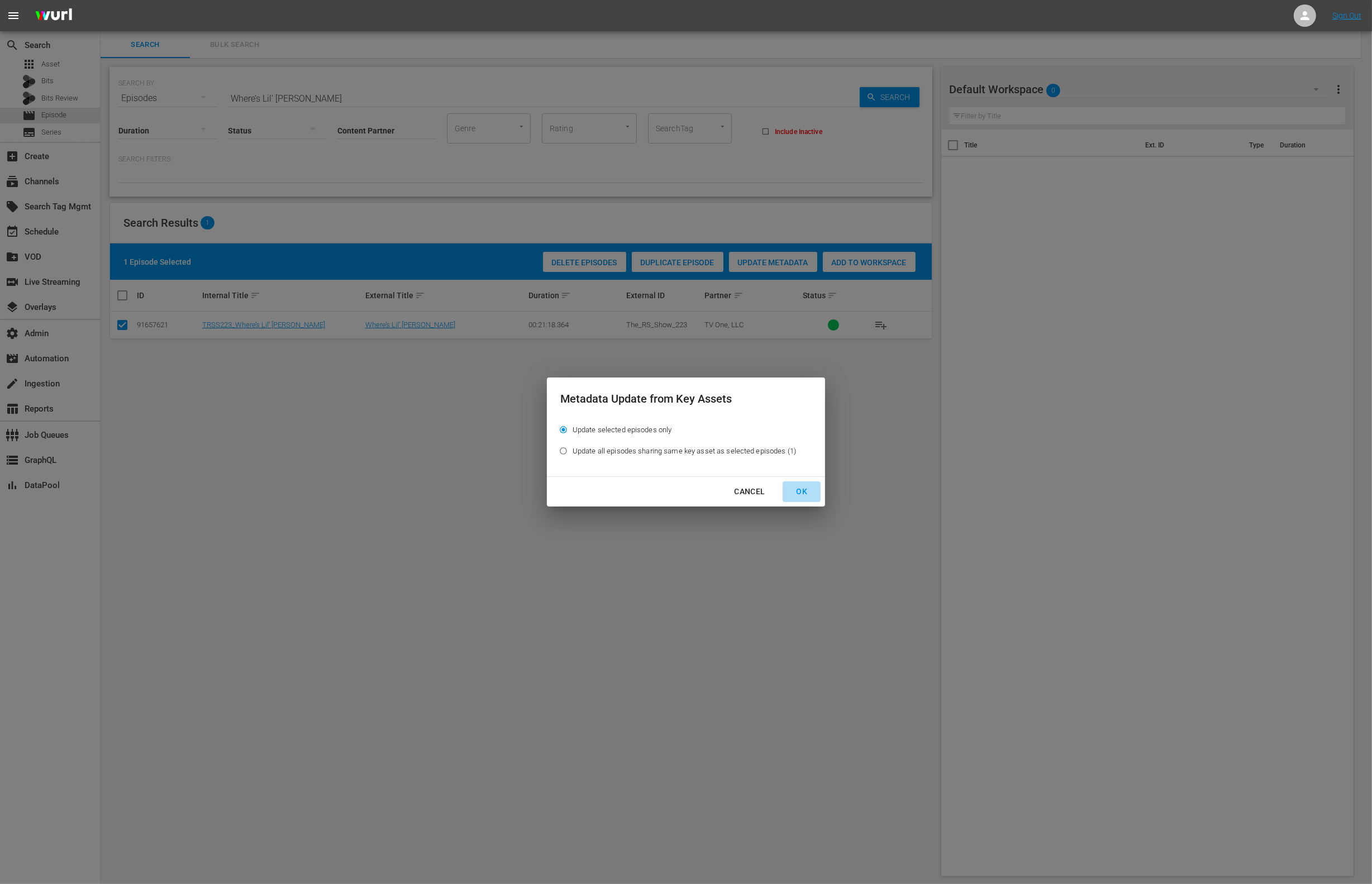
click at [809, 493] on div "OK" at bounding box center [801, 491] width 29 height 14
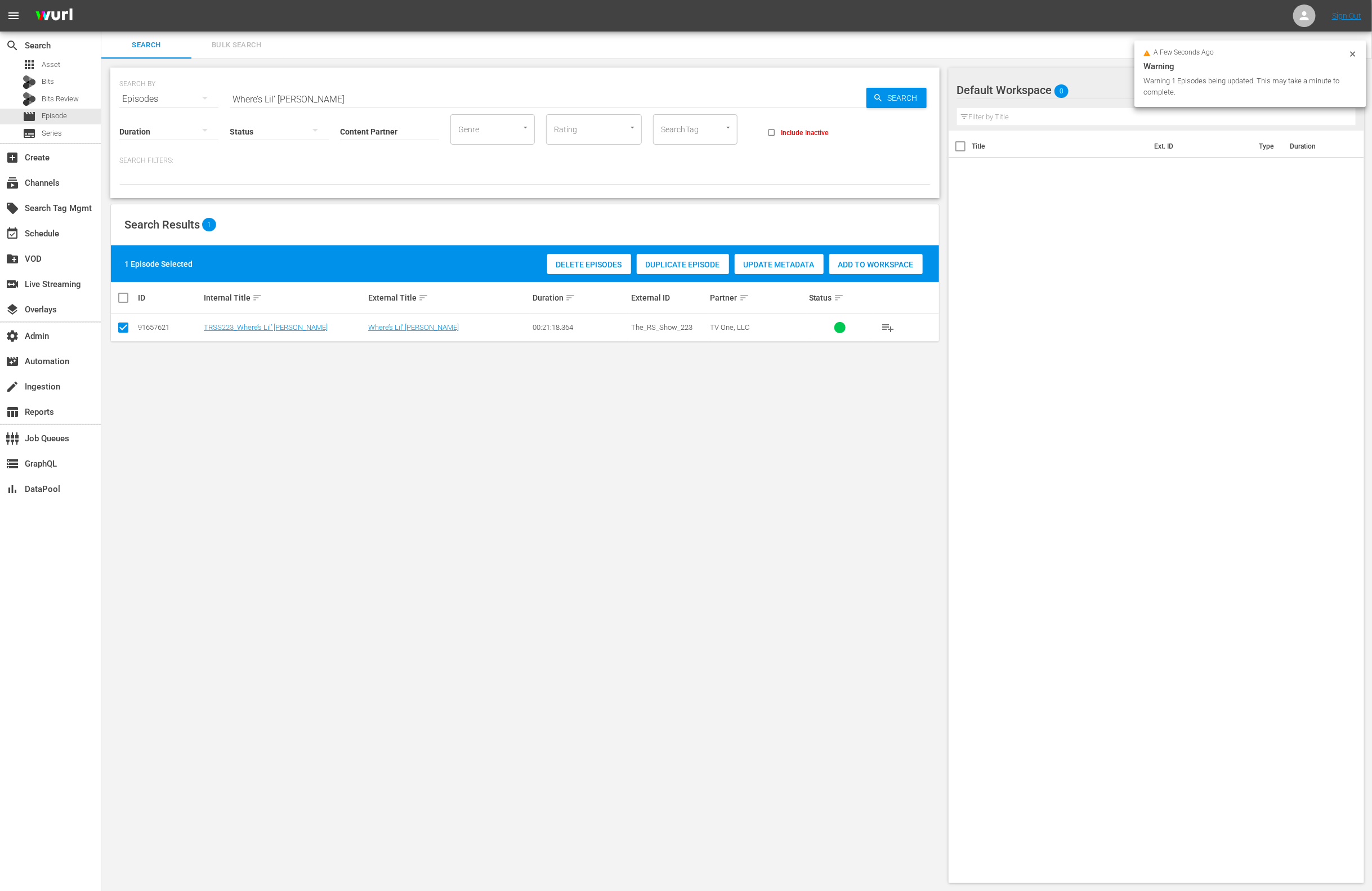
click at [388, 317] on td "Where’s Lil’ [PERSON_NAME]" at bounding box center [449, 328] width 165 height 28
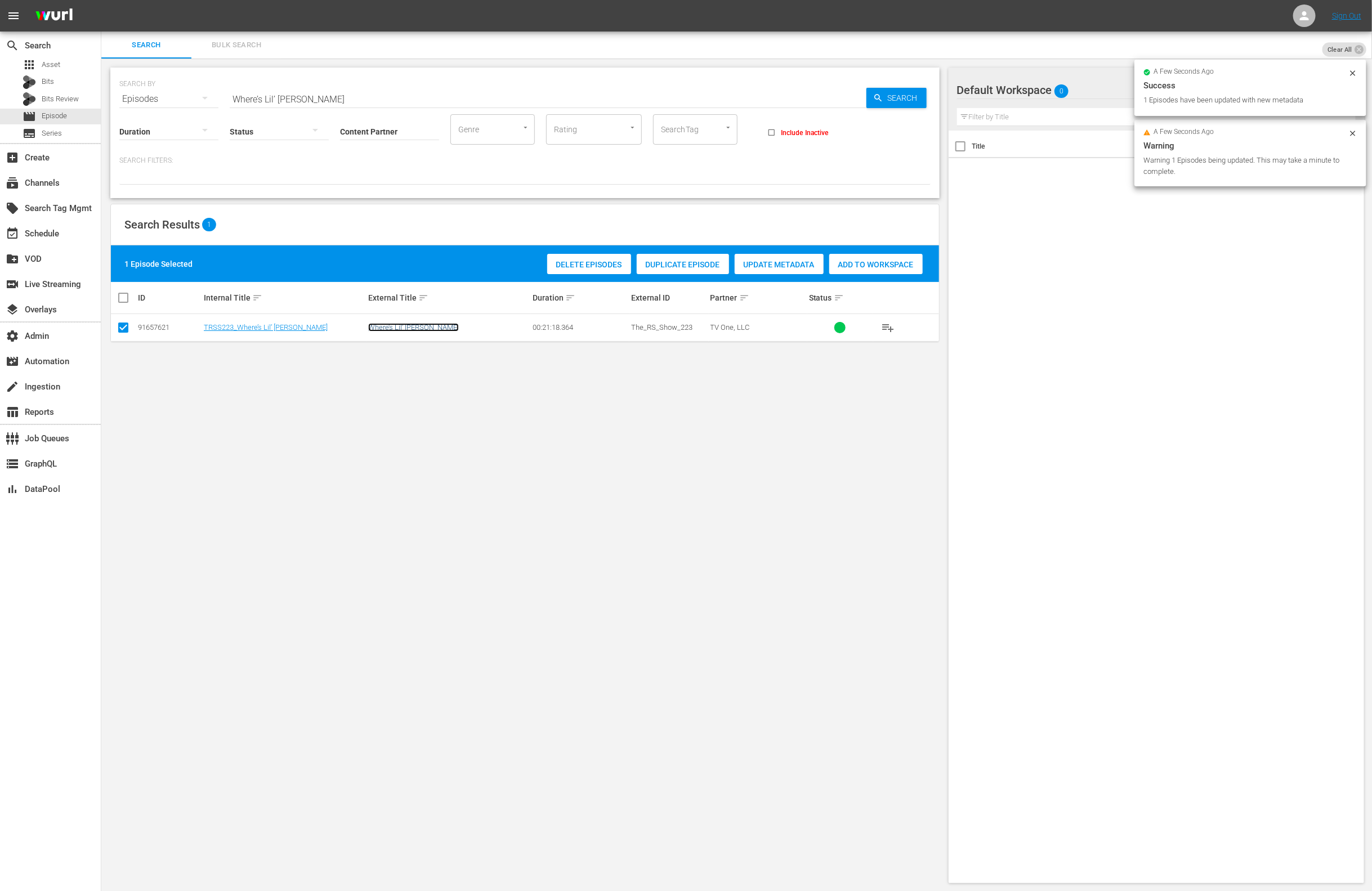
click at [392, 326] on link "Where’s Lil’ [PERSON_NAME]" at bounding box center [413, 327] width 90 height 9
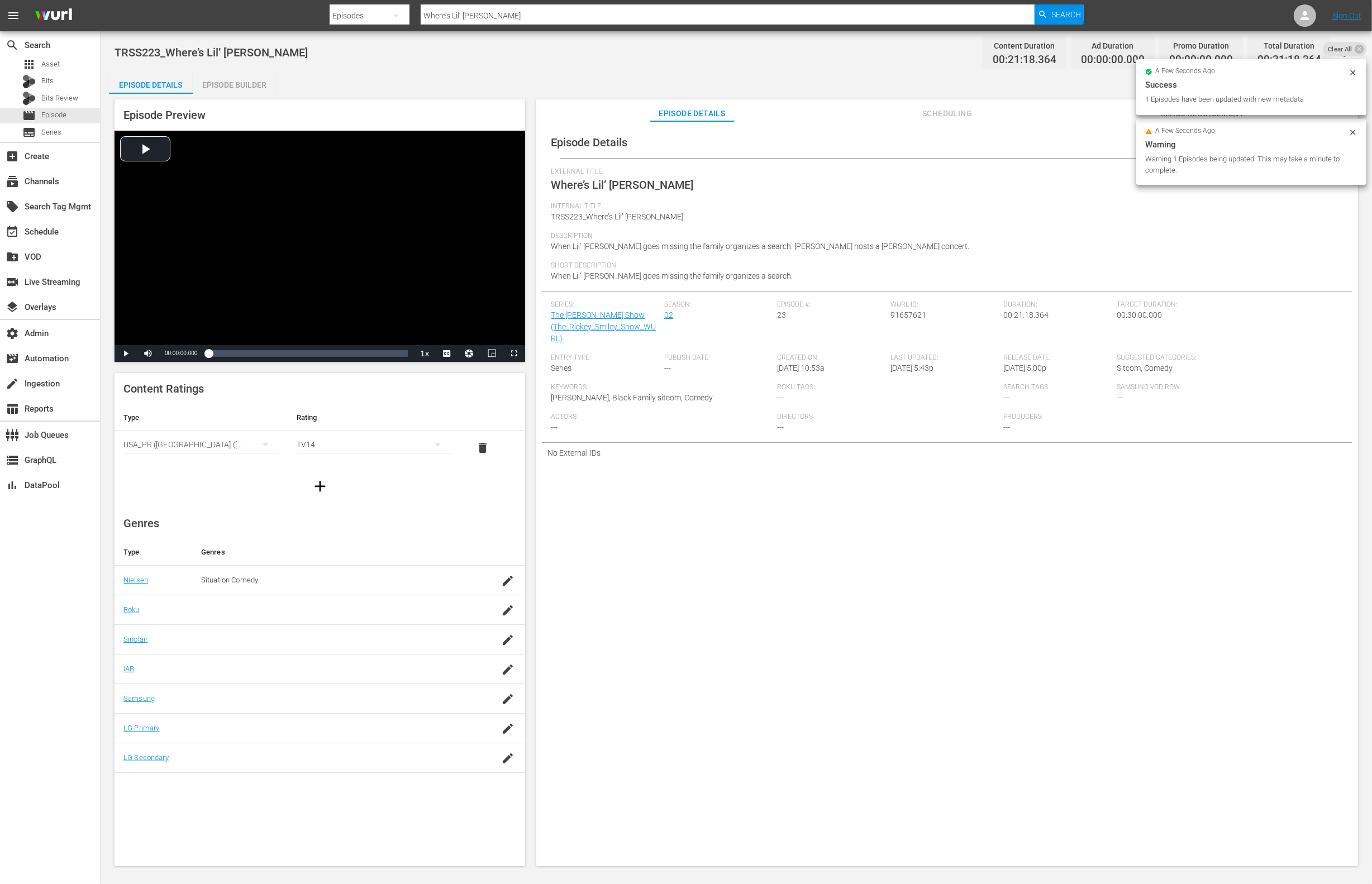
click at [941, 114] on span "Scheduling" at bounding box center [947, 114] width 84 height 14
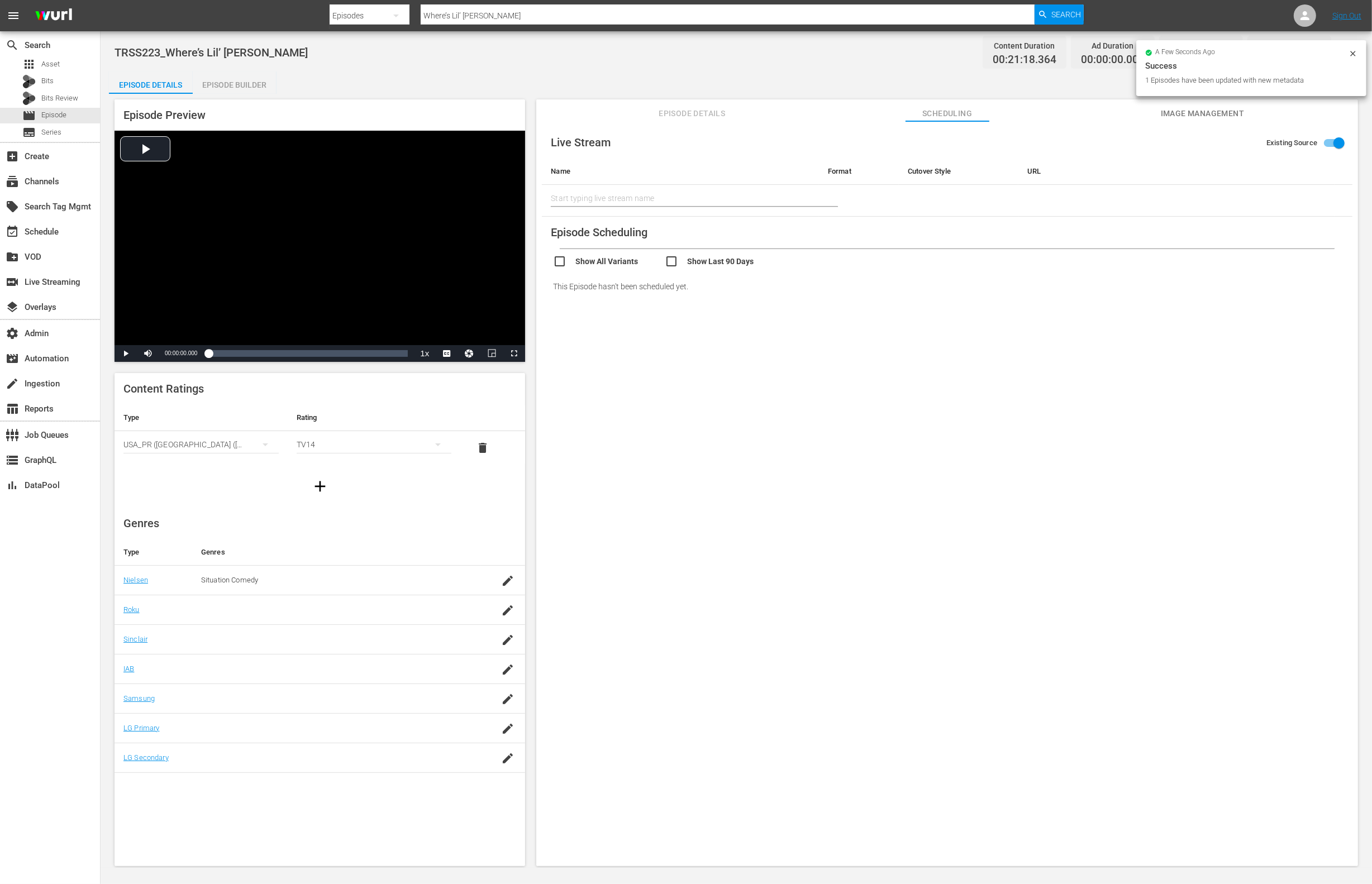
click at [248, 84] on div "Episode Builder" at bounding box center [234, 85] width 84 height 27
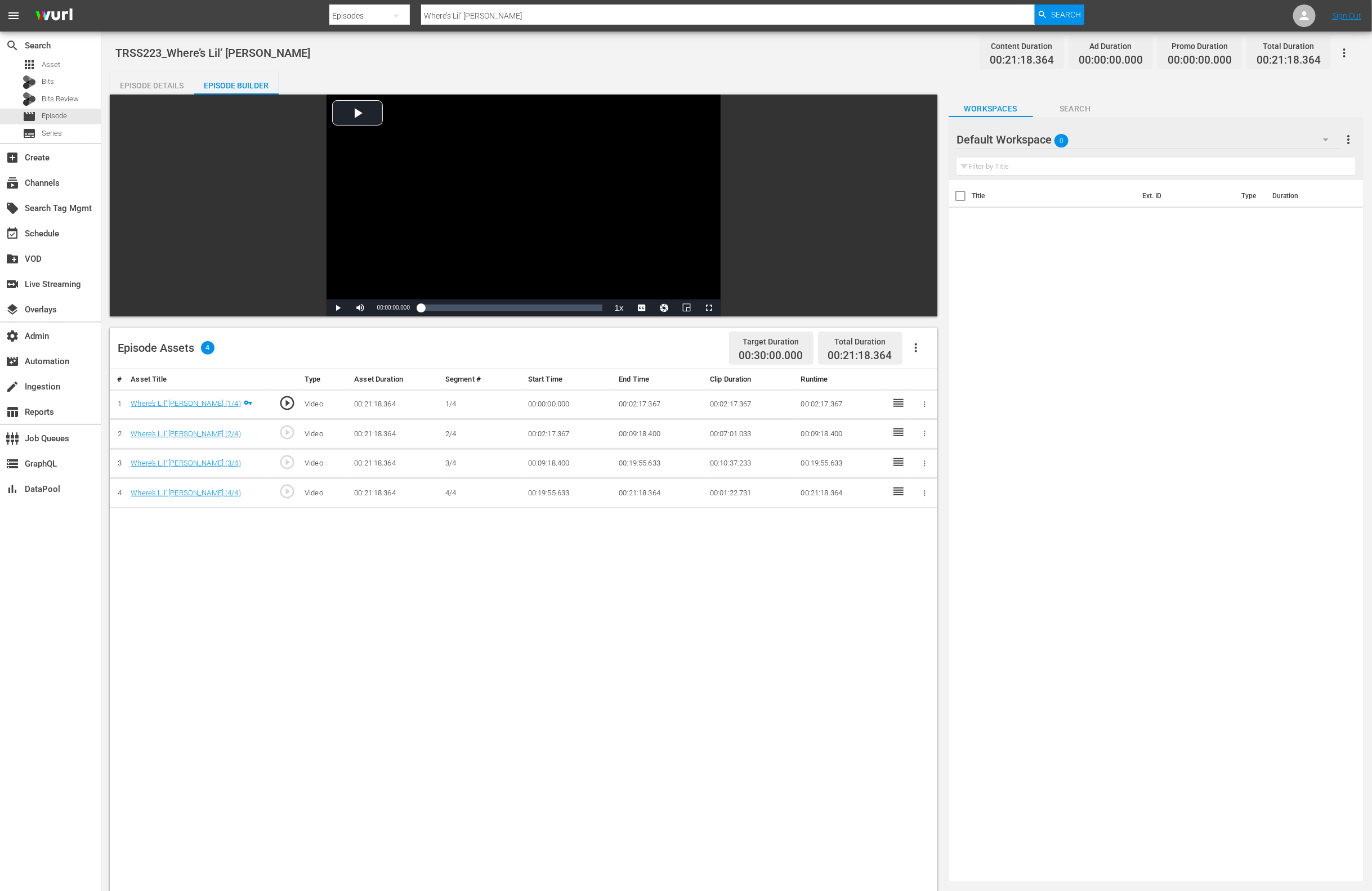
drag, startPoint x: 383, startPoint y: 647, endPoint x: 393, endPoint y: 12, distance: 635.1
click at [382, 642] on div "# Asset Title Type Asset Duration Segment # Start Time End Time Clip Duration R…" at bounding box center [524, 772] width 828 height 807
